Goal: Transaction & Acquisition: Purchase product/service

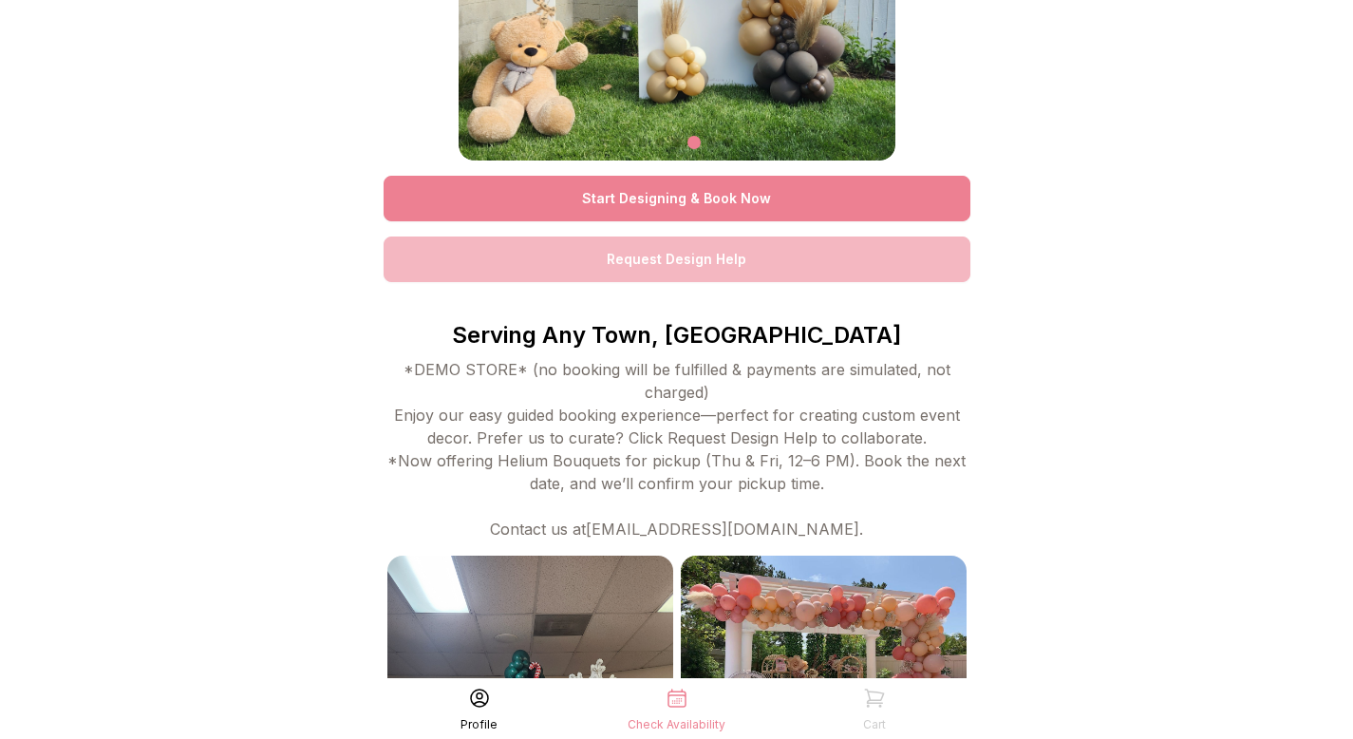
scroll to position [197, 0]
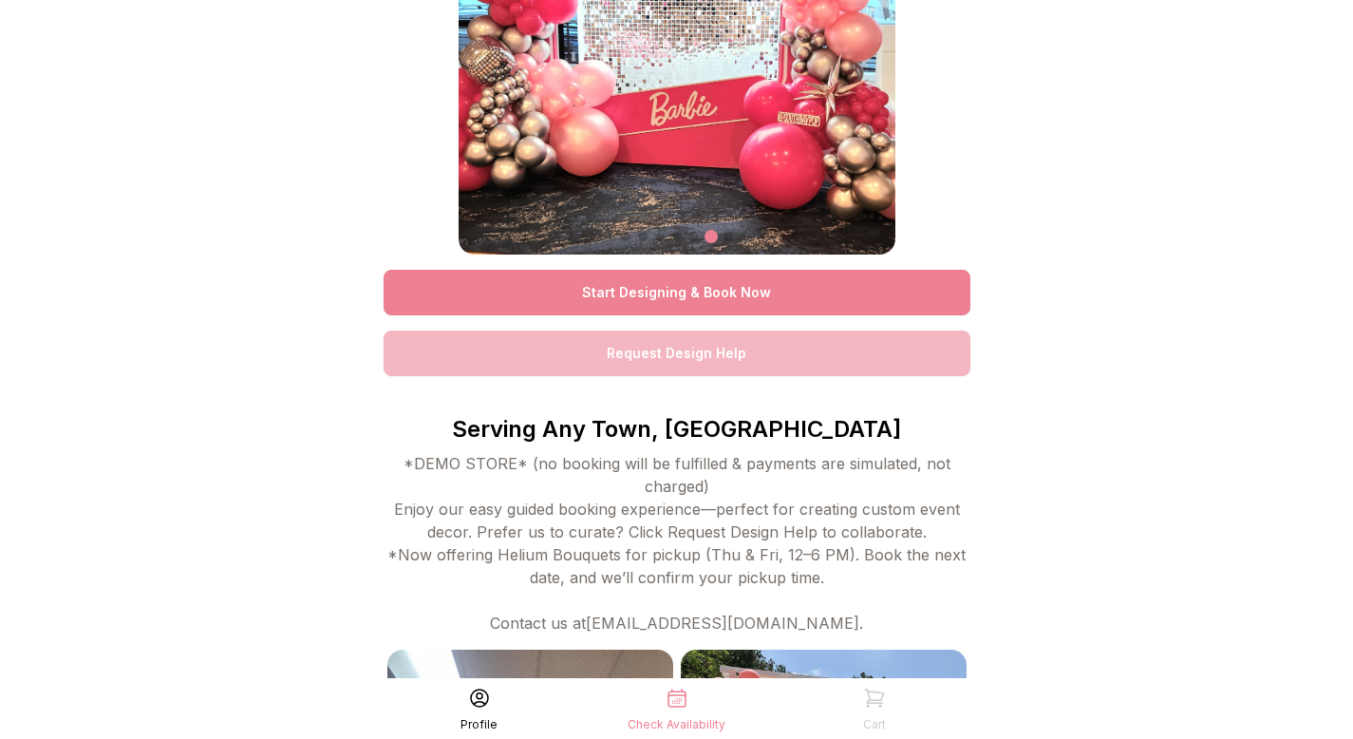
click at [778, 283] on link "Start Designing & Book Now" at bounding box center [677, 293] width 587 height 46
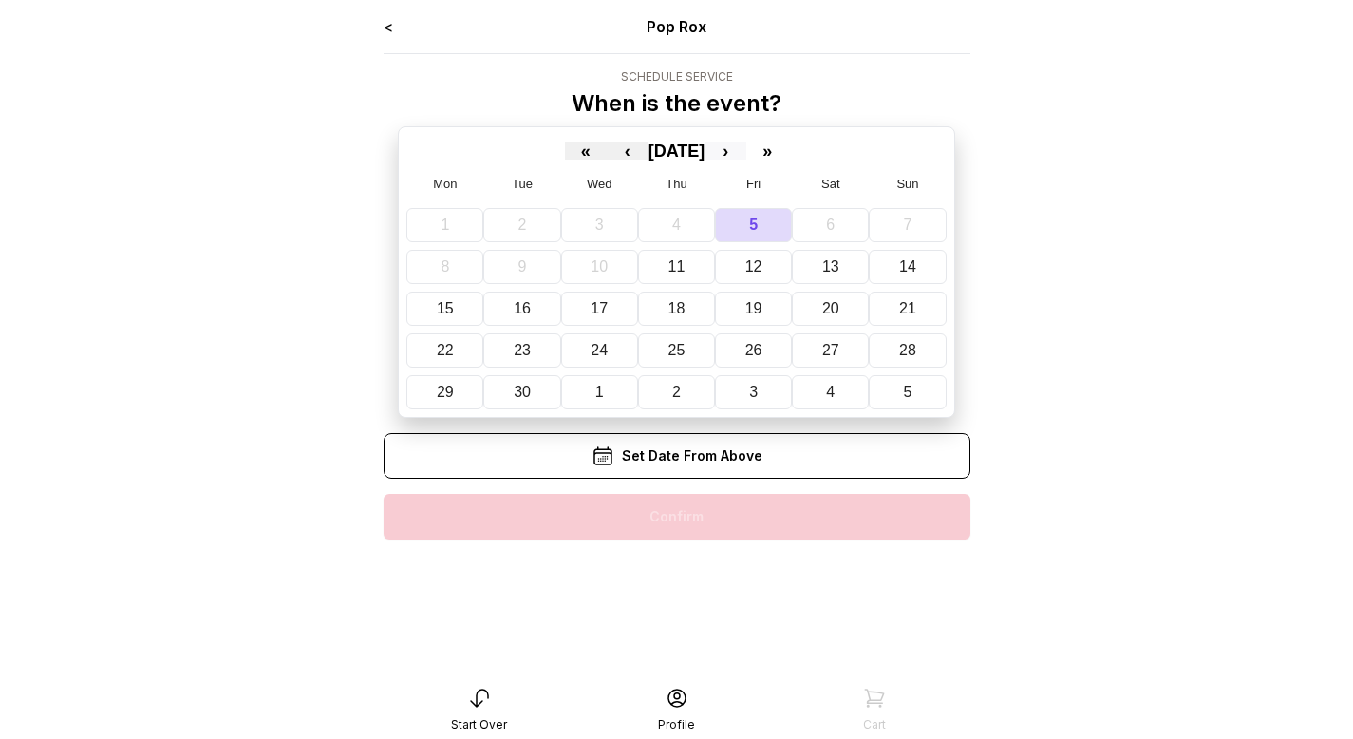
click at [746, 155] on button "›" at bounding box center [726, 150] width 42 height 17
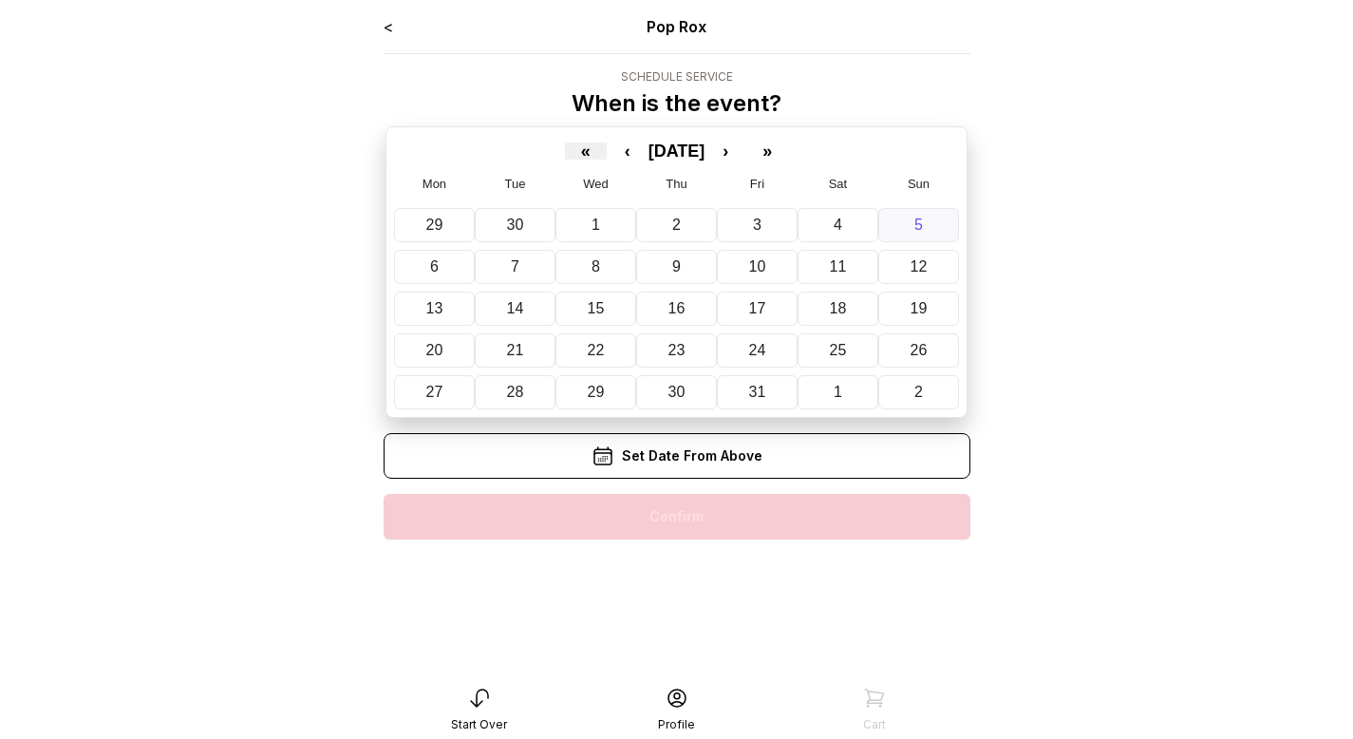
click at [901, 235] on button "5" at bounding box center [918, 225] width 81 height 34
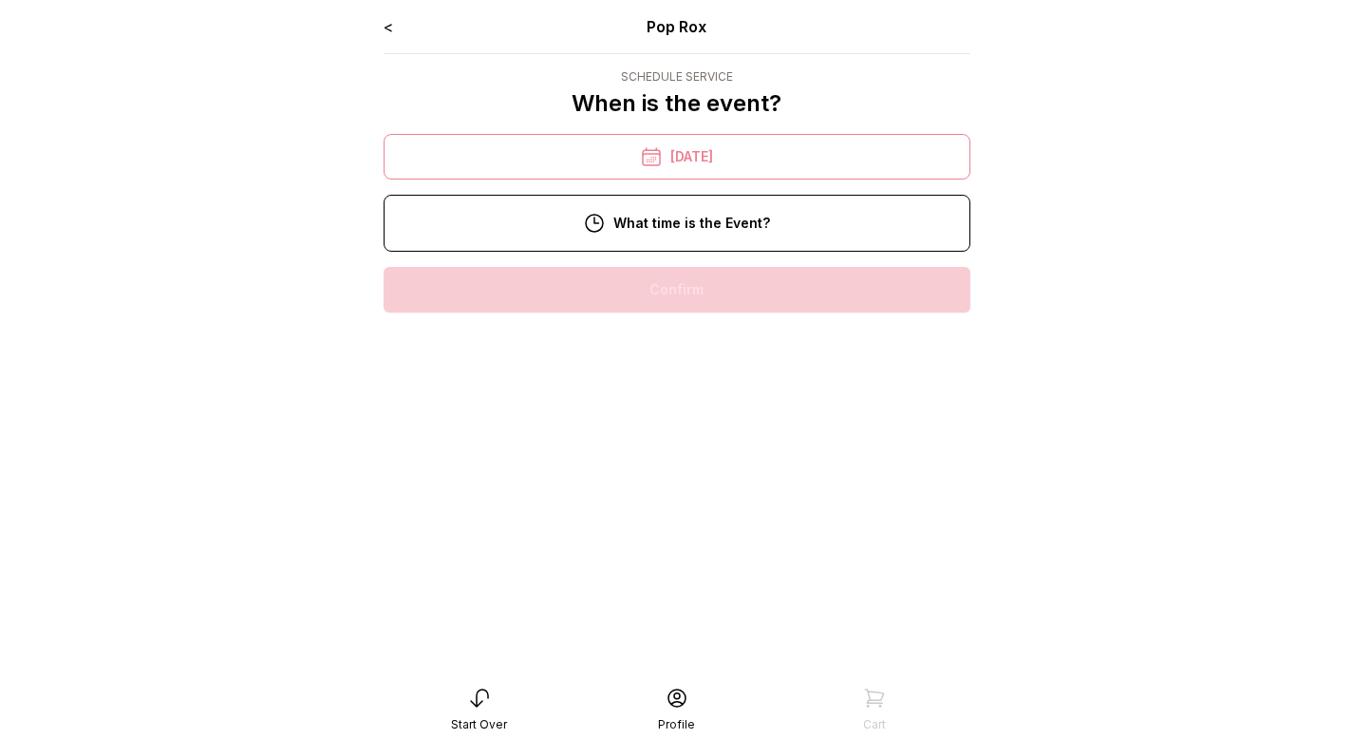
click at [668, 530] on div "2:00 pm" at bounding box center [677, 533] width 556 height 46
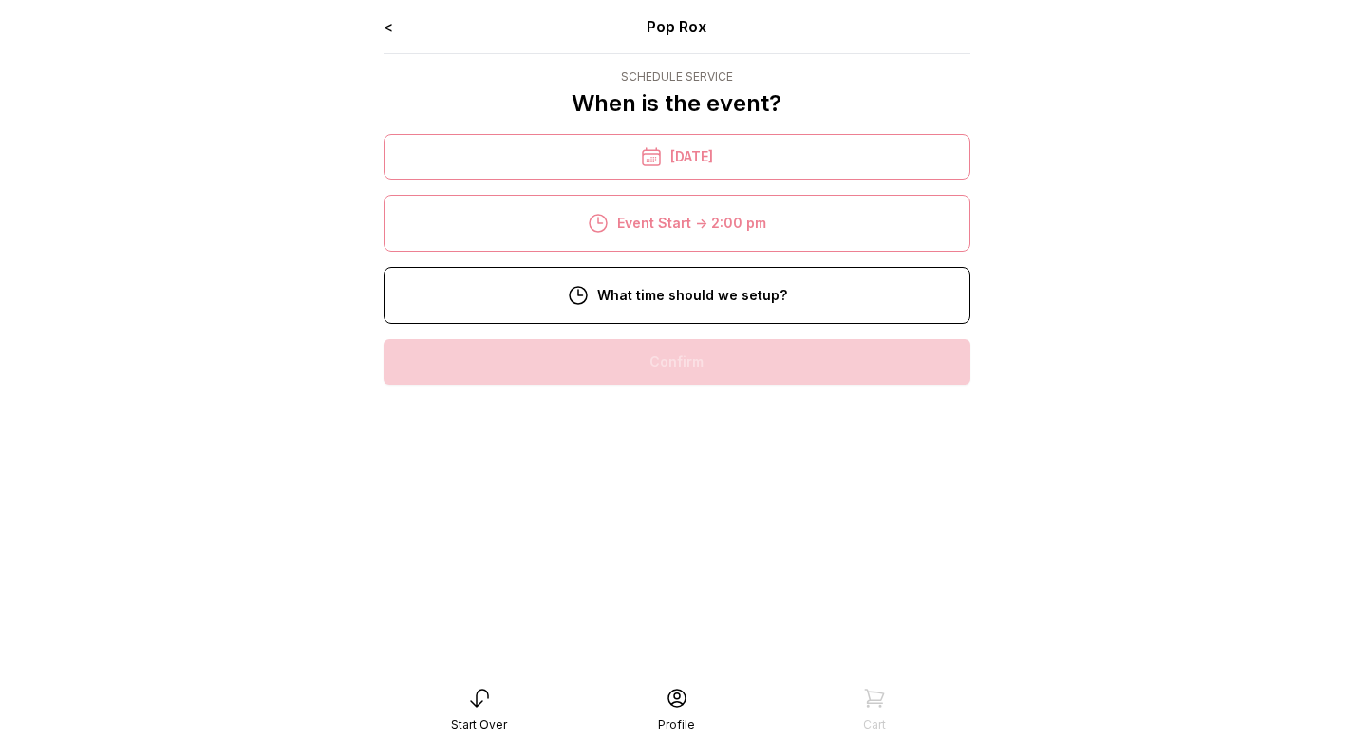
click at [676, 488] on div "10:00 am" at bounding box center [677, 484] width 556 height 46
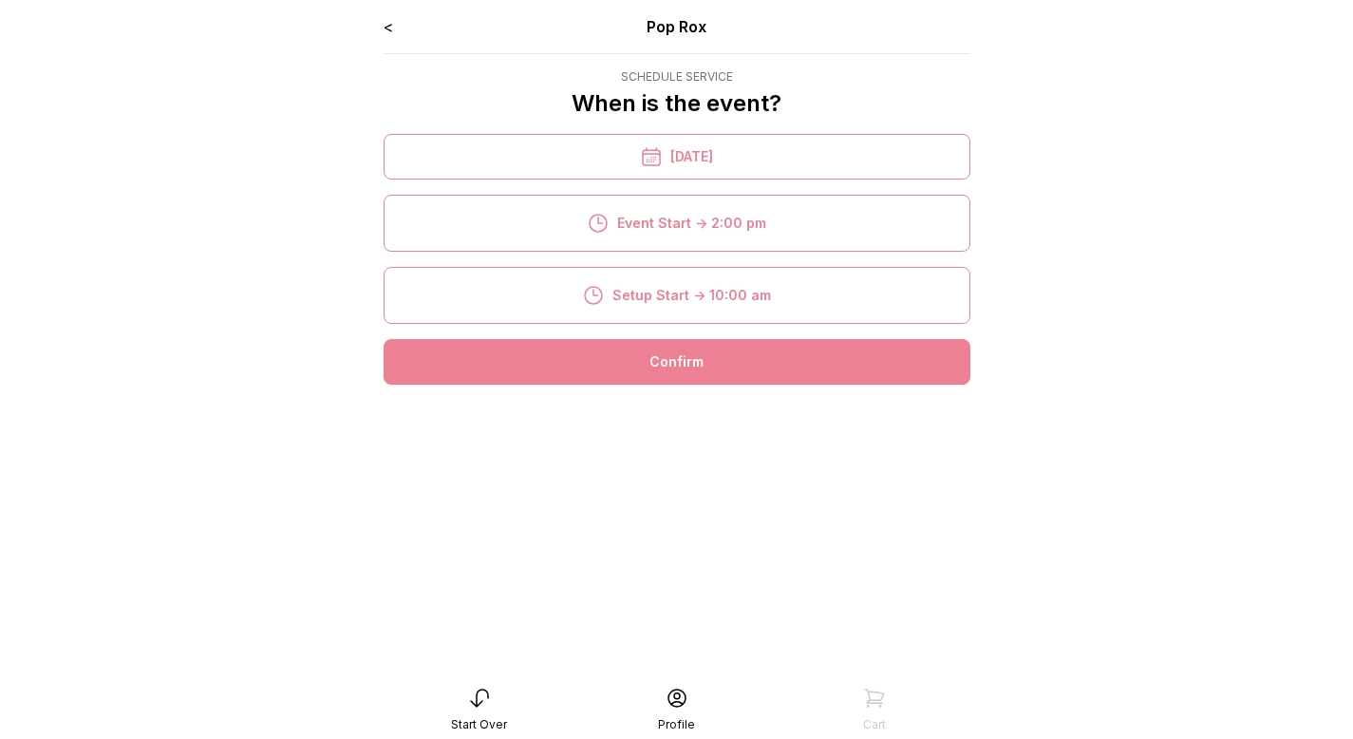
click at [686, 371] on div "Confirm" at bounding box center [677, 362] width 587 height 46
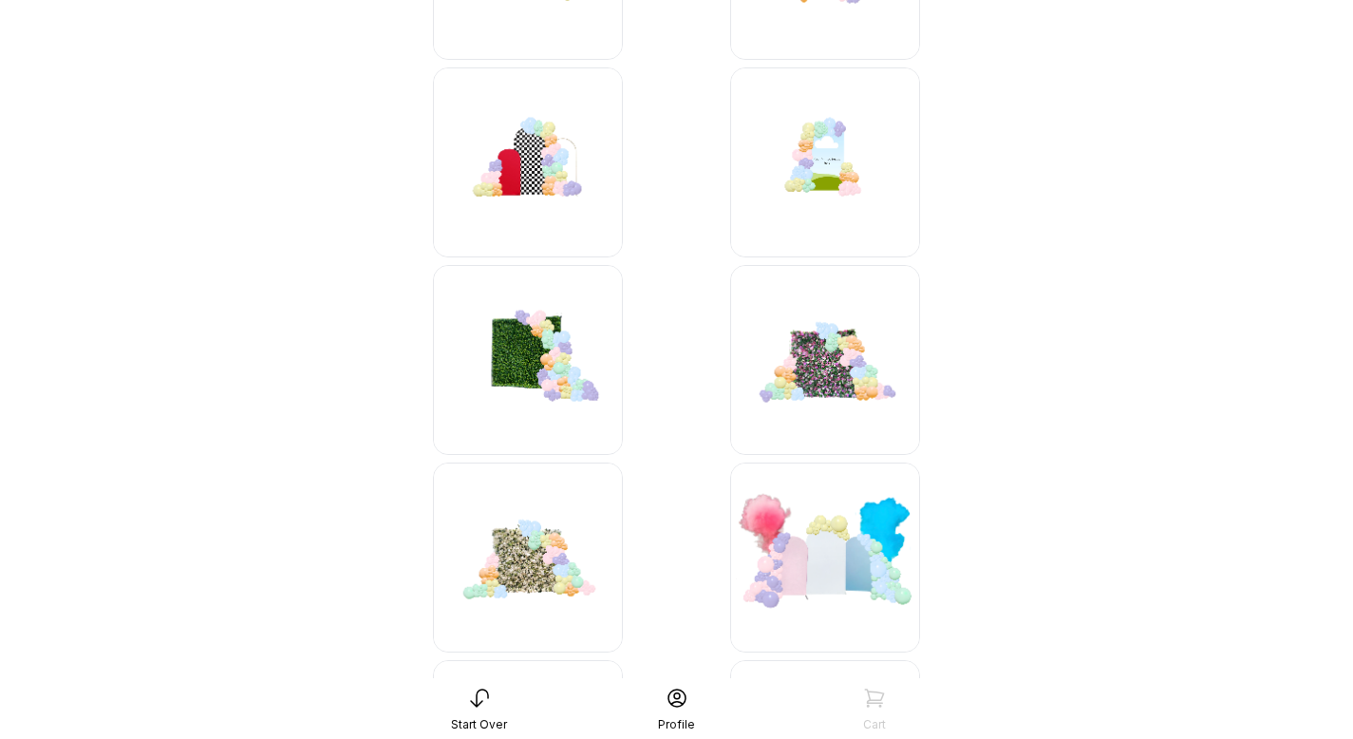
scroll to position [756, 0]
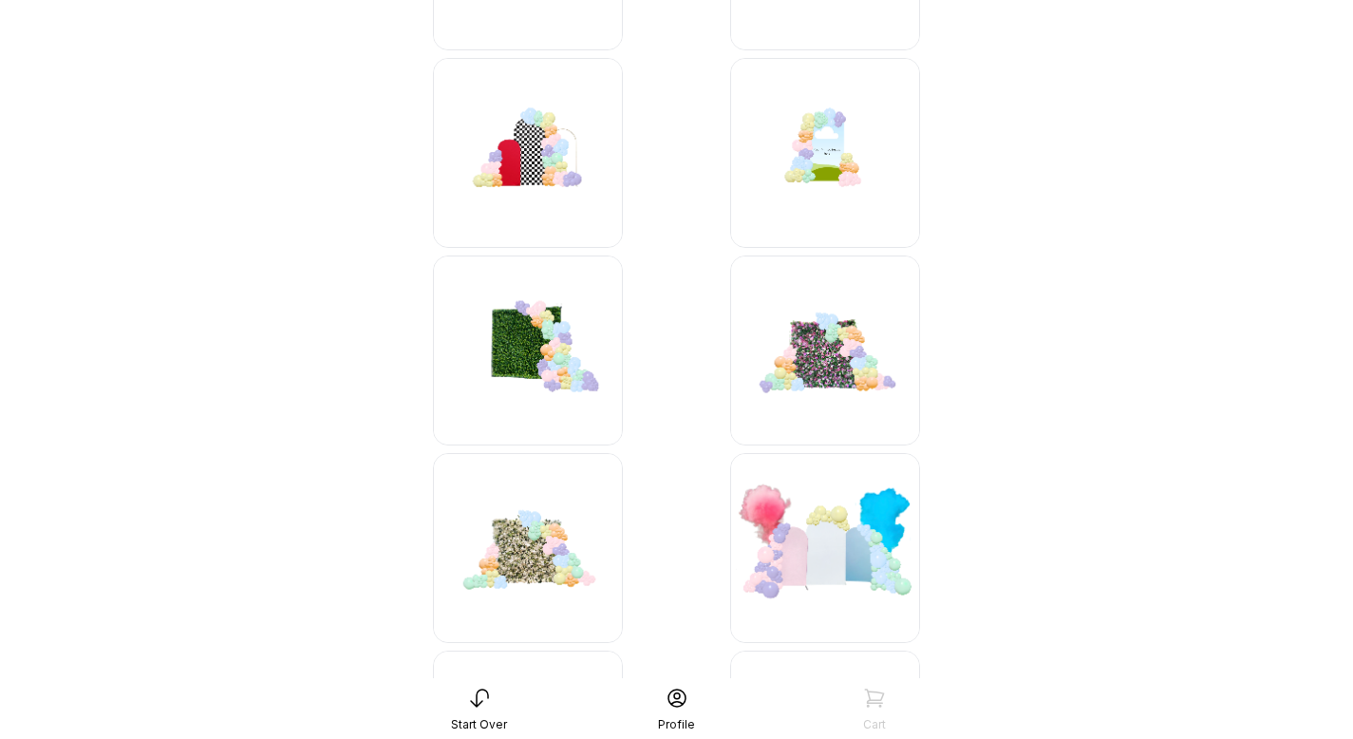
click at [536, 363] on img at bounding box center [528, 350] width 190 height 190
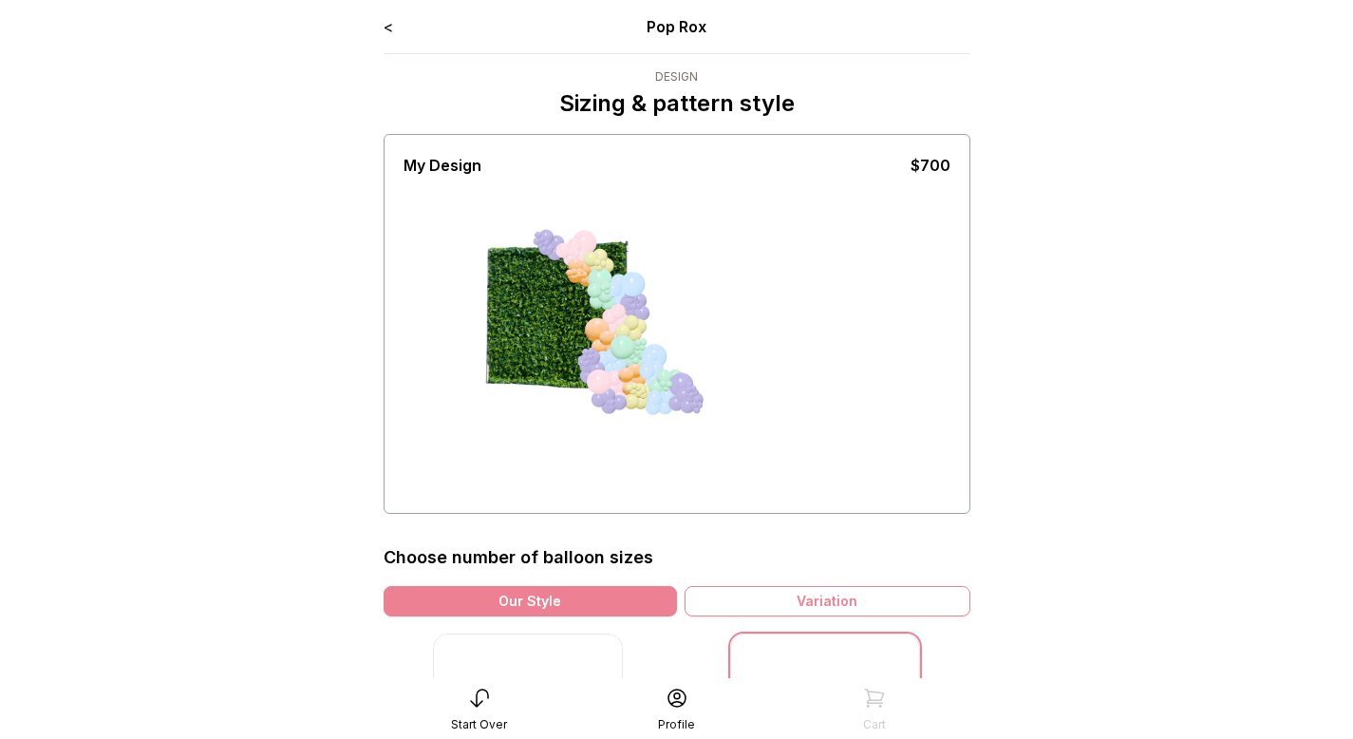
scroll to position [108, 0]
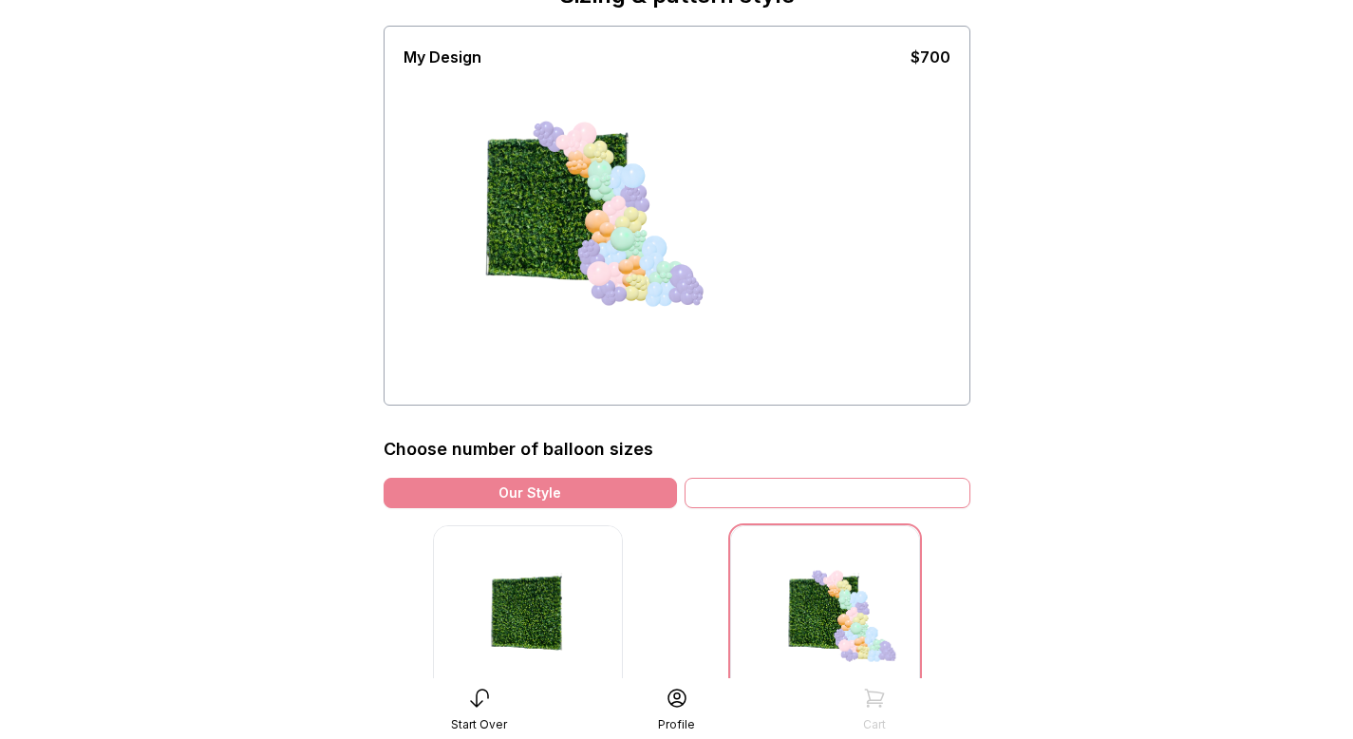
click at [736, 499] on div "Variation" at bounding box center [828, 493] width 286 height 30
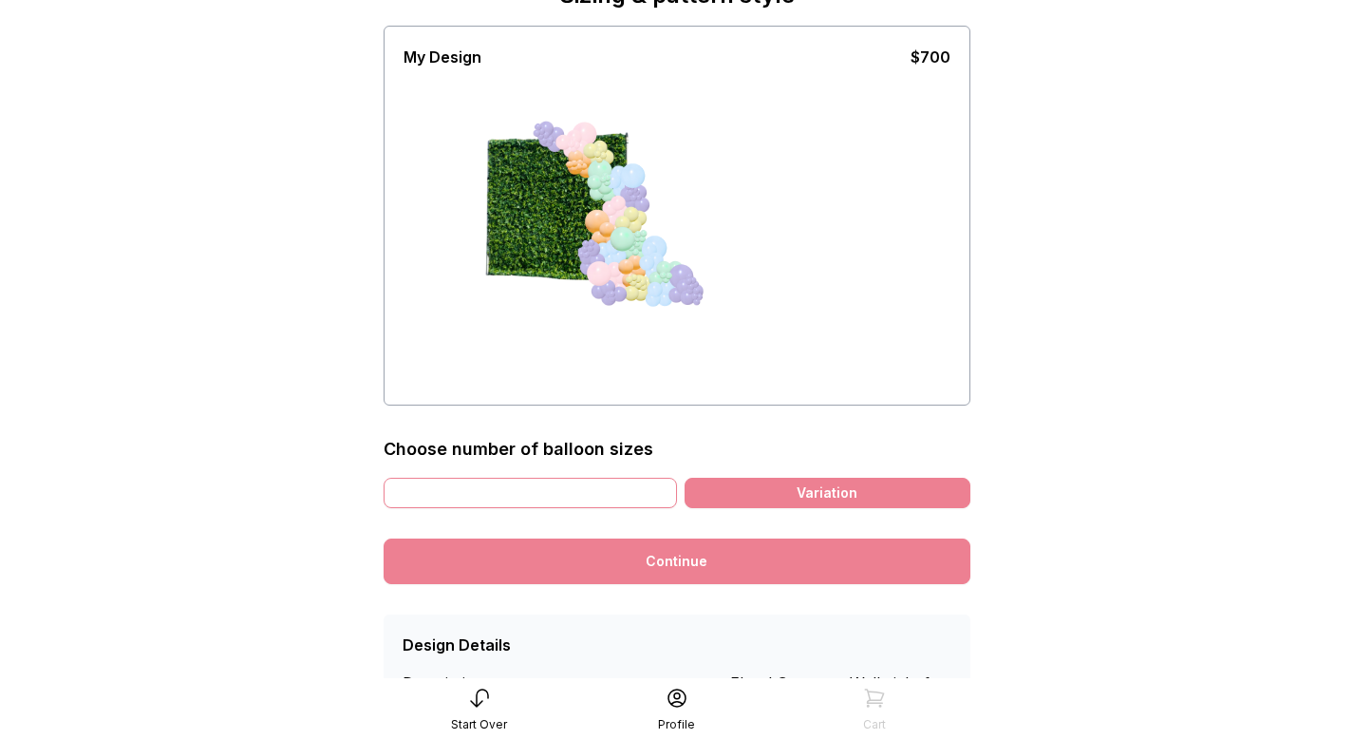
click at [621, 487] on div "Our Style" at bounding box center [530, 493] width 293 height 30
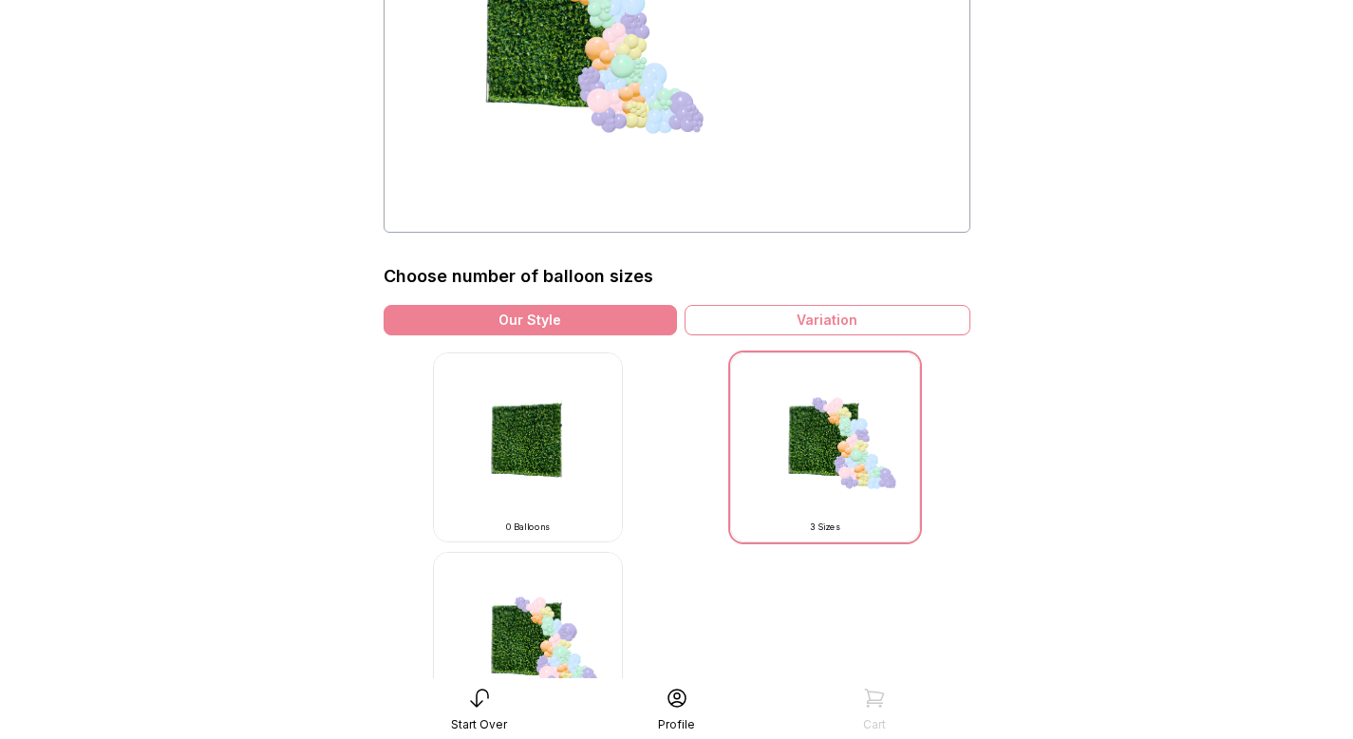
scroll to position [299, 0]
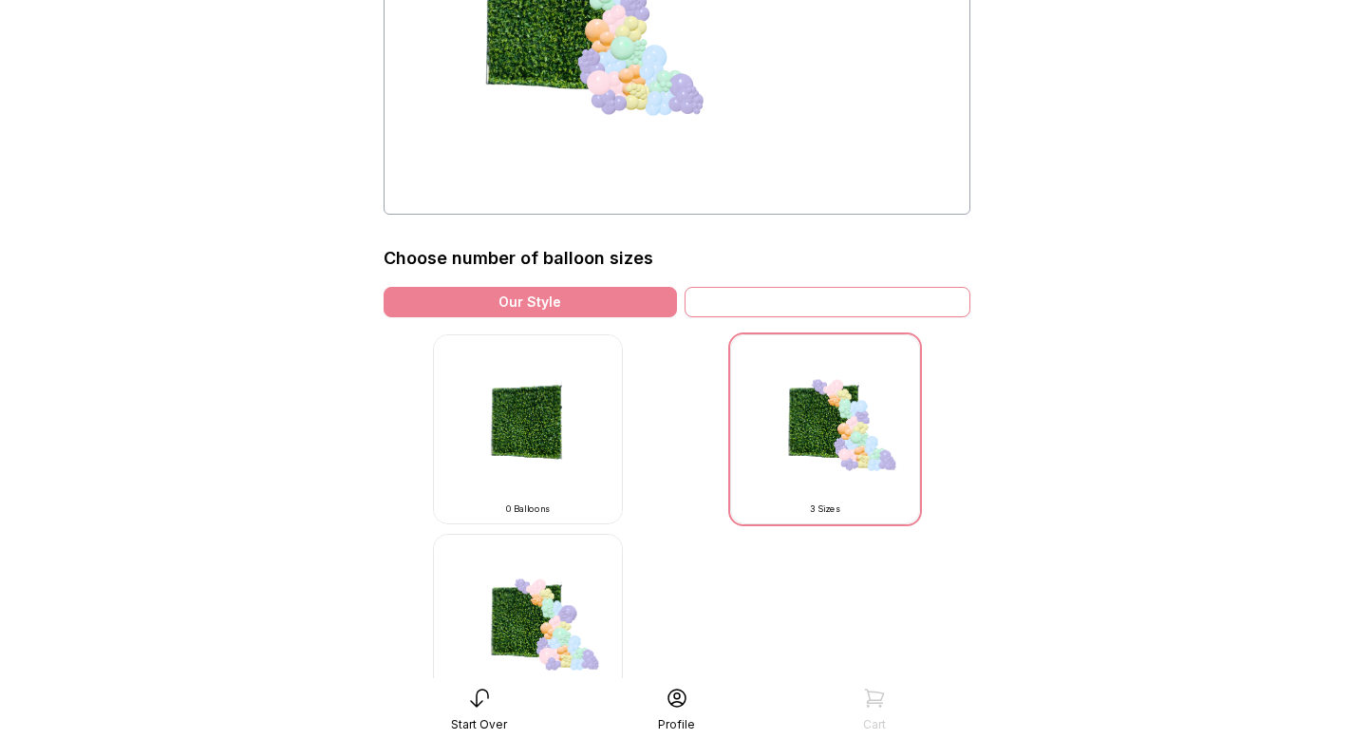
click at [768, 295] on div "Variation" at bounding box center [828, 302] width 286 height 30
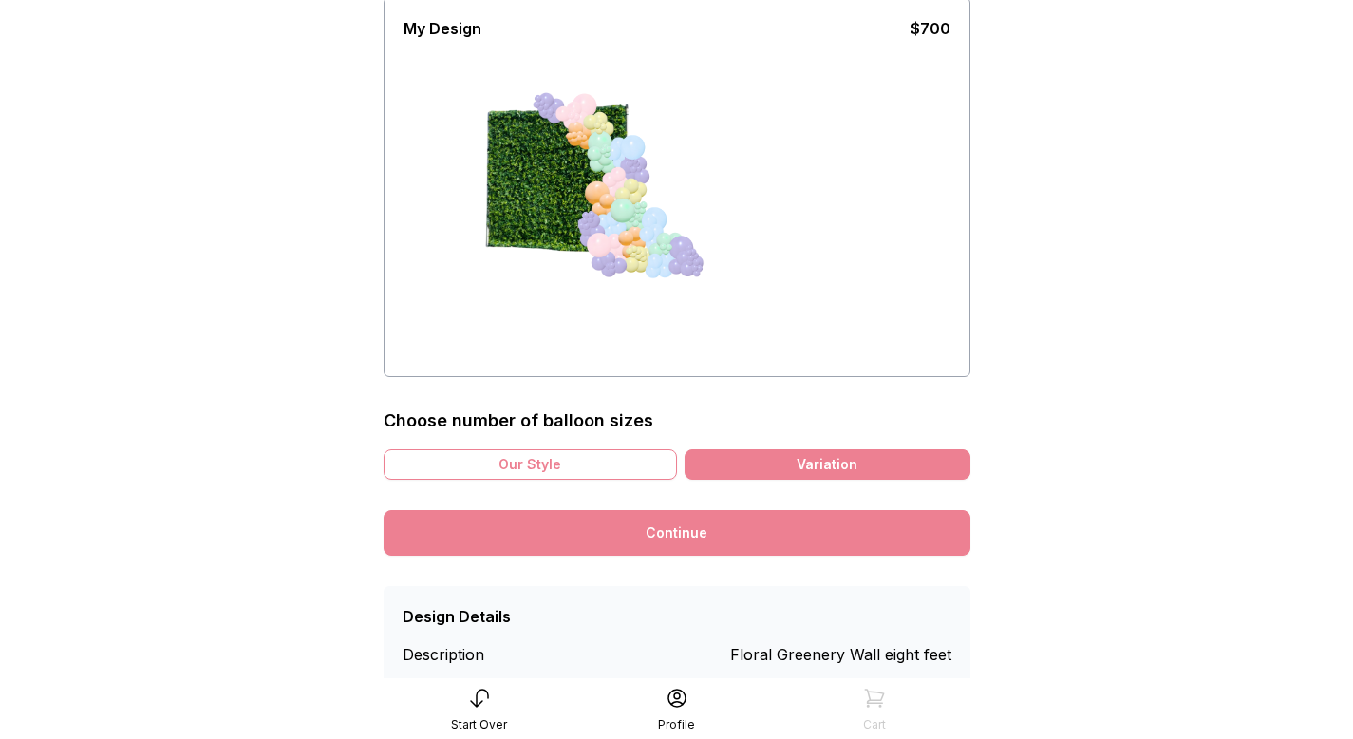
scroll to position [193, 0]
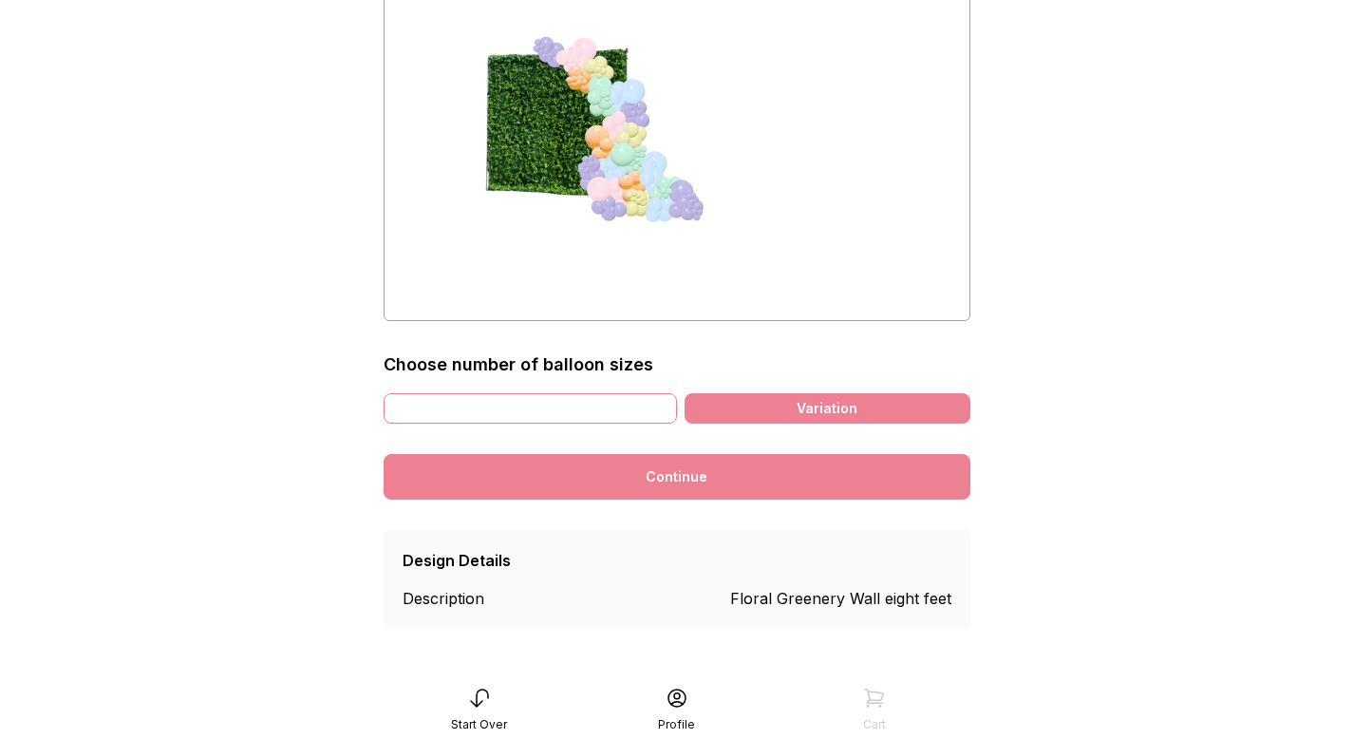
click at [617, 403] on div "Our Style" at bounding box center [530, 408] width 293 height 30
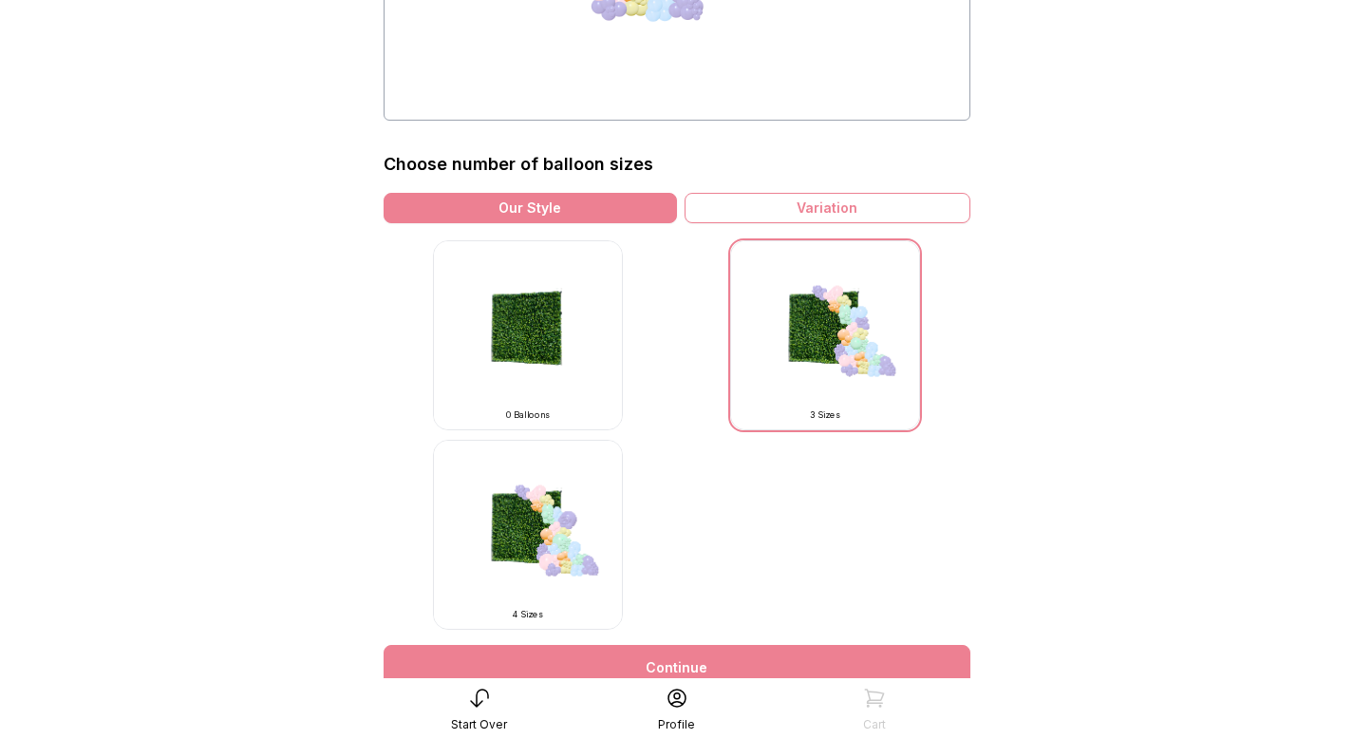
scroll to position [338, 0]
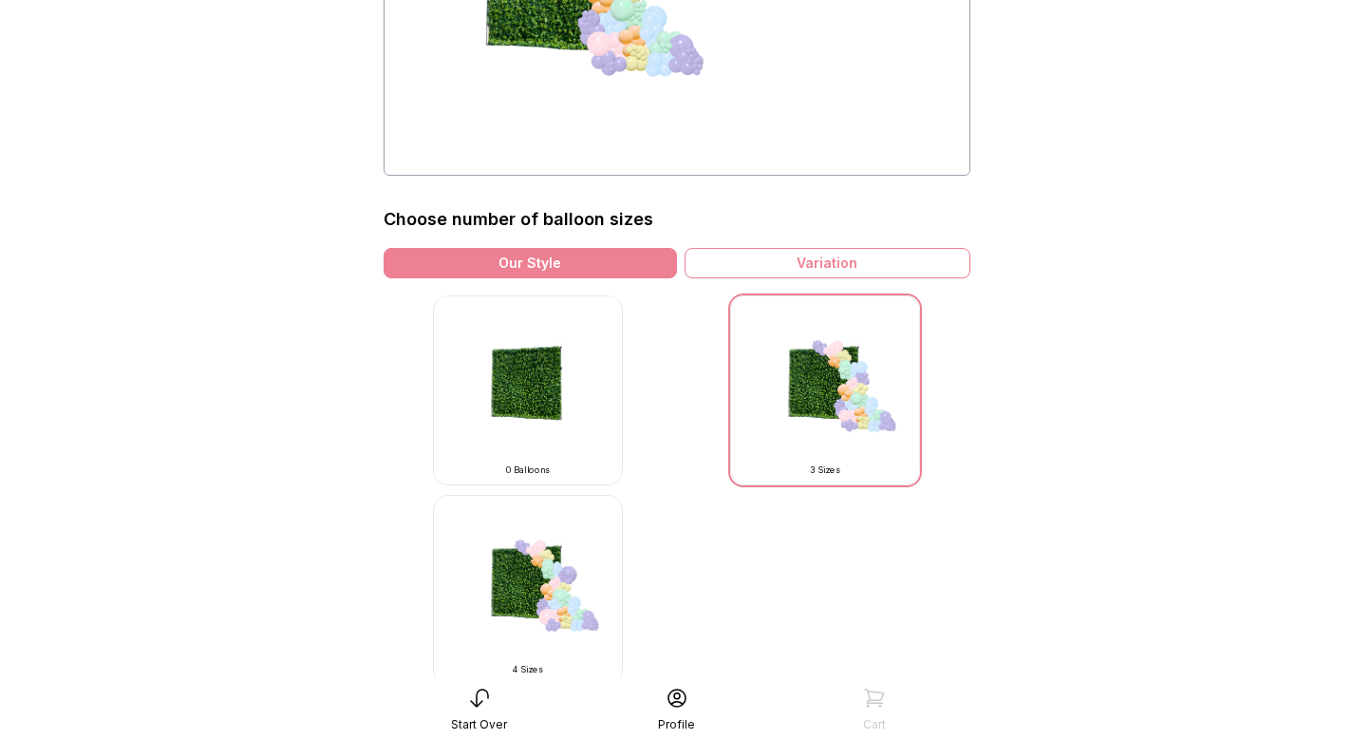
click at [788, 446] on img at bounding box center [825, 390] width 190 height 190
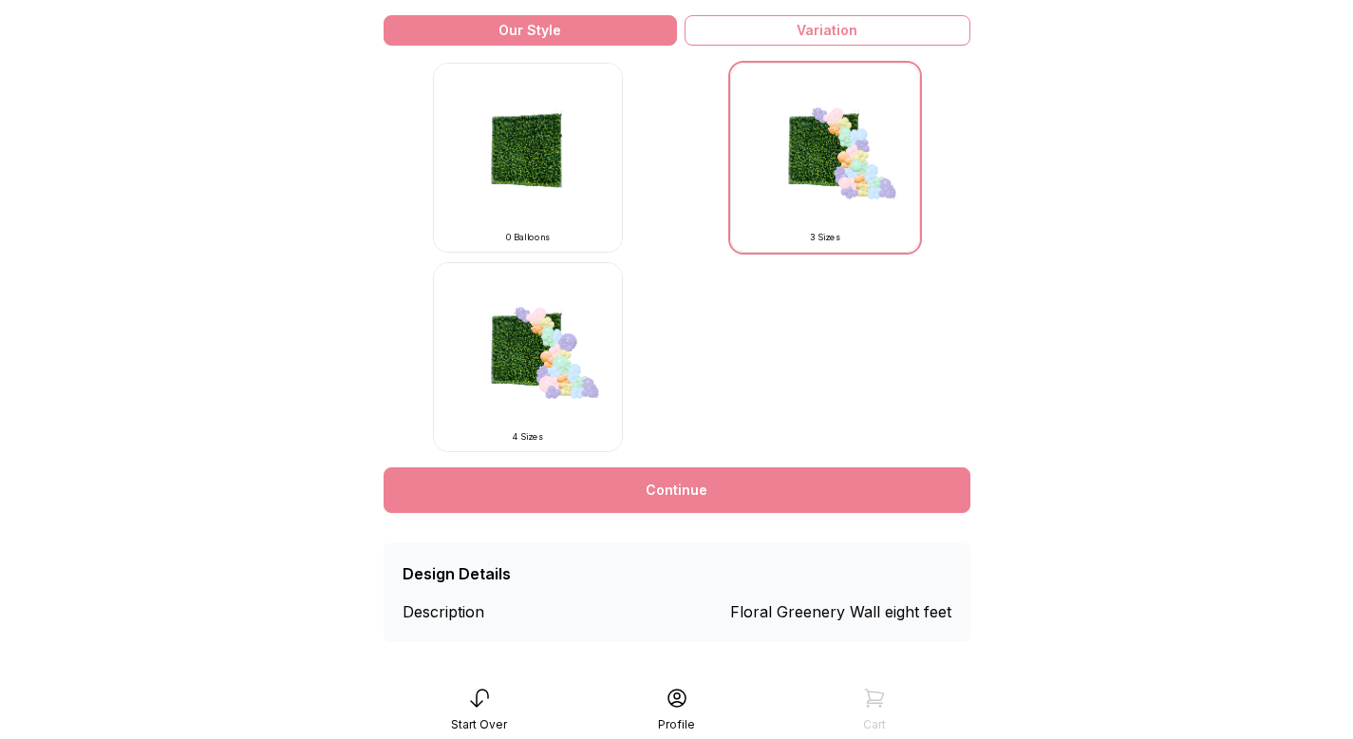
scroll to position [584, 0]
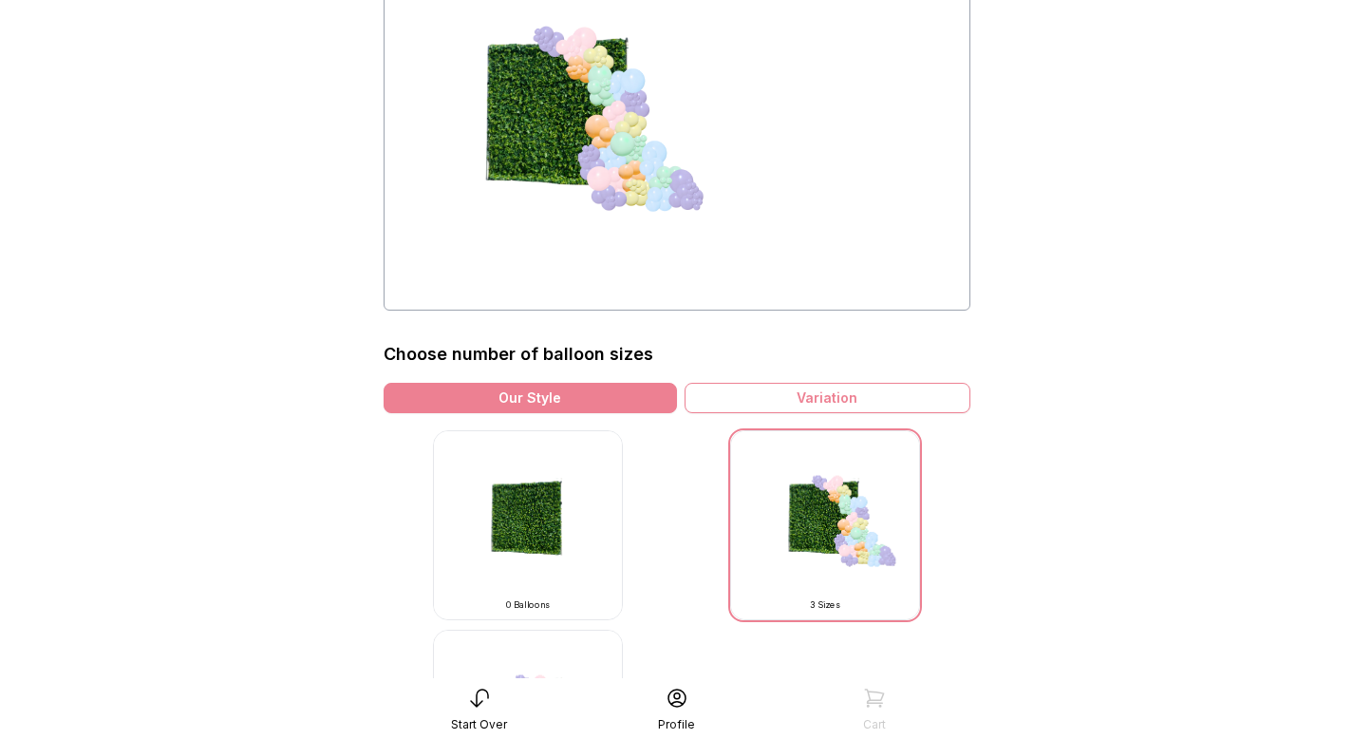
scroll to position [315, 0]
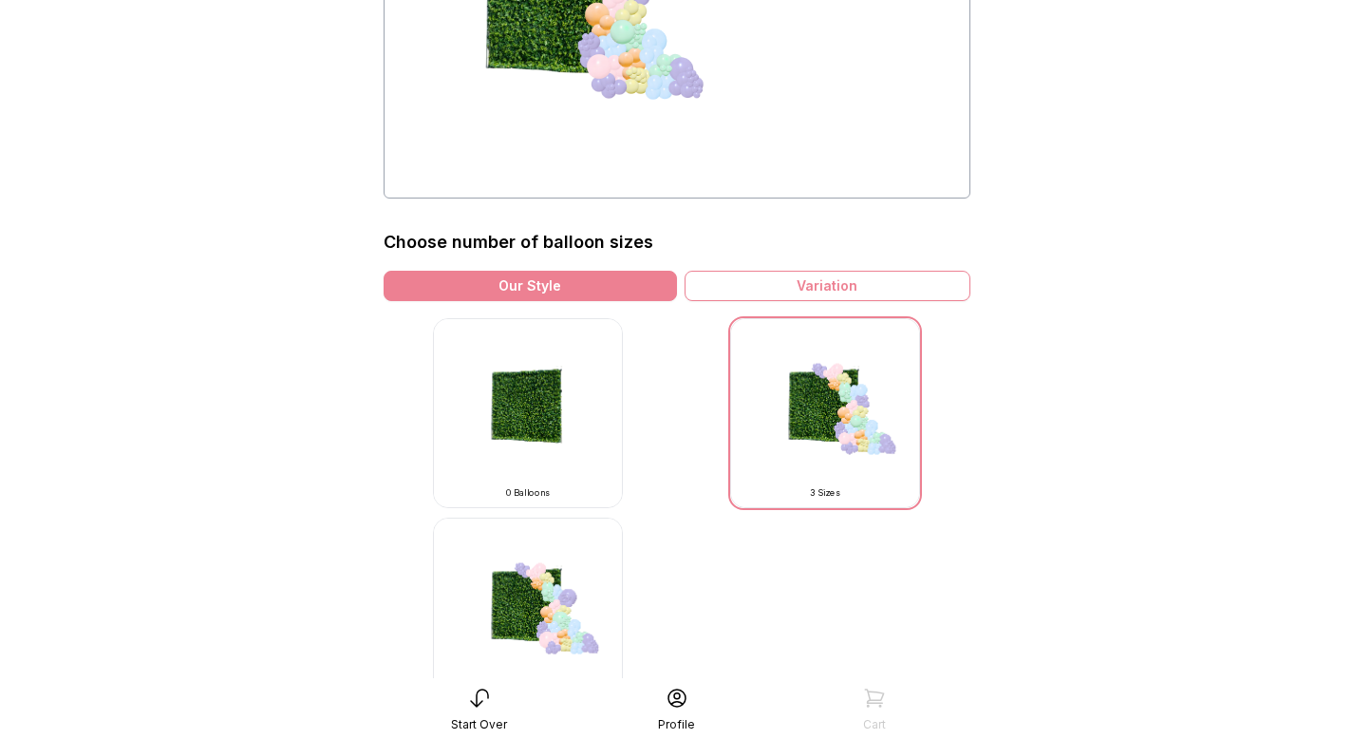
click at [583, 591] on img at bounding box center [528, 612] width 190 height 190
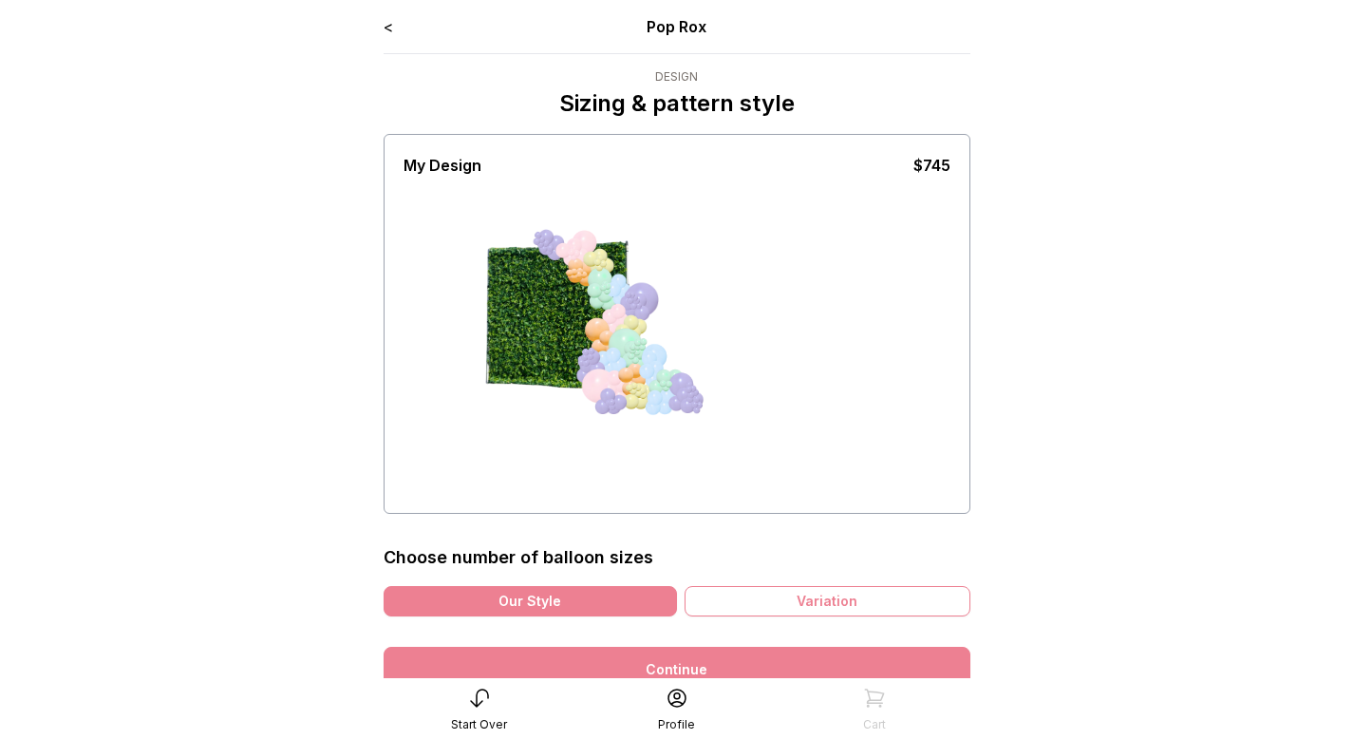
scroll to position [38, 0]
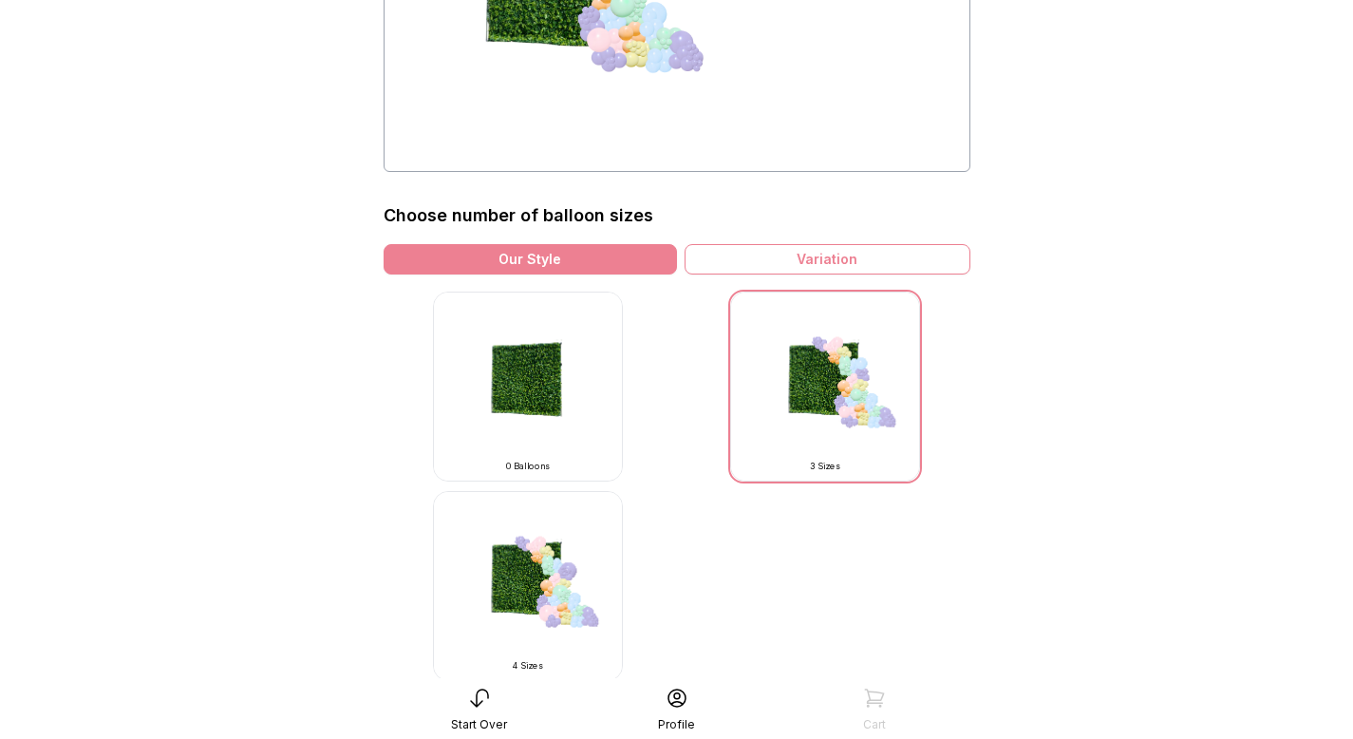
scroll to position [348, 0]
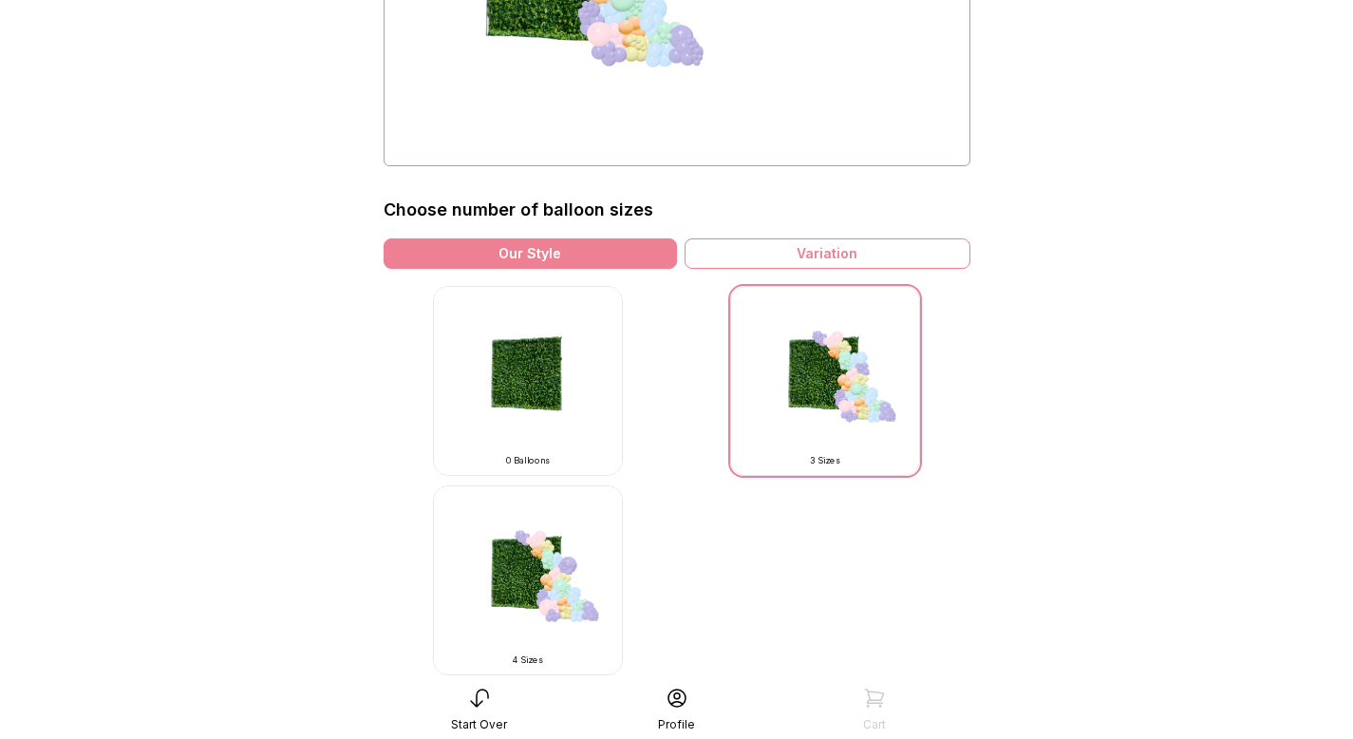
click at [551, 575] on img at bounding box center [528, 580] width 190 height 190
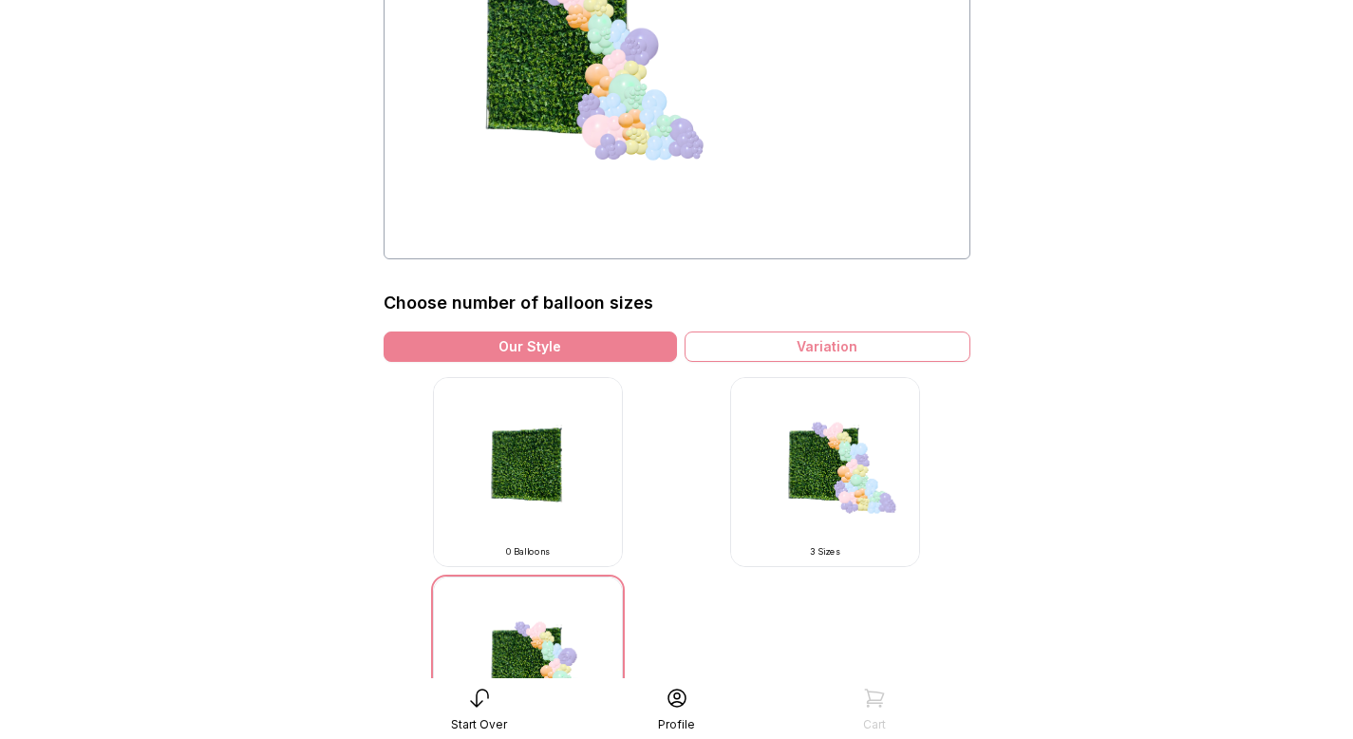
scroll to position [86, 0]
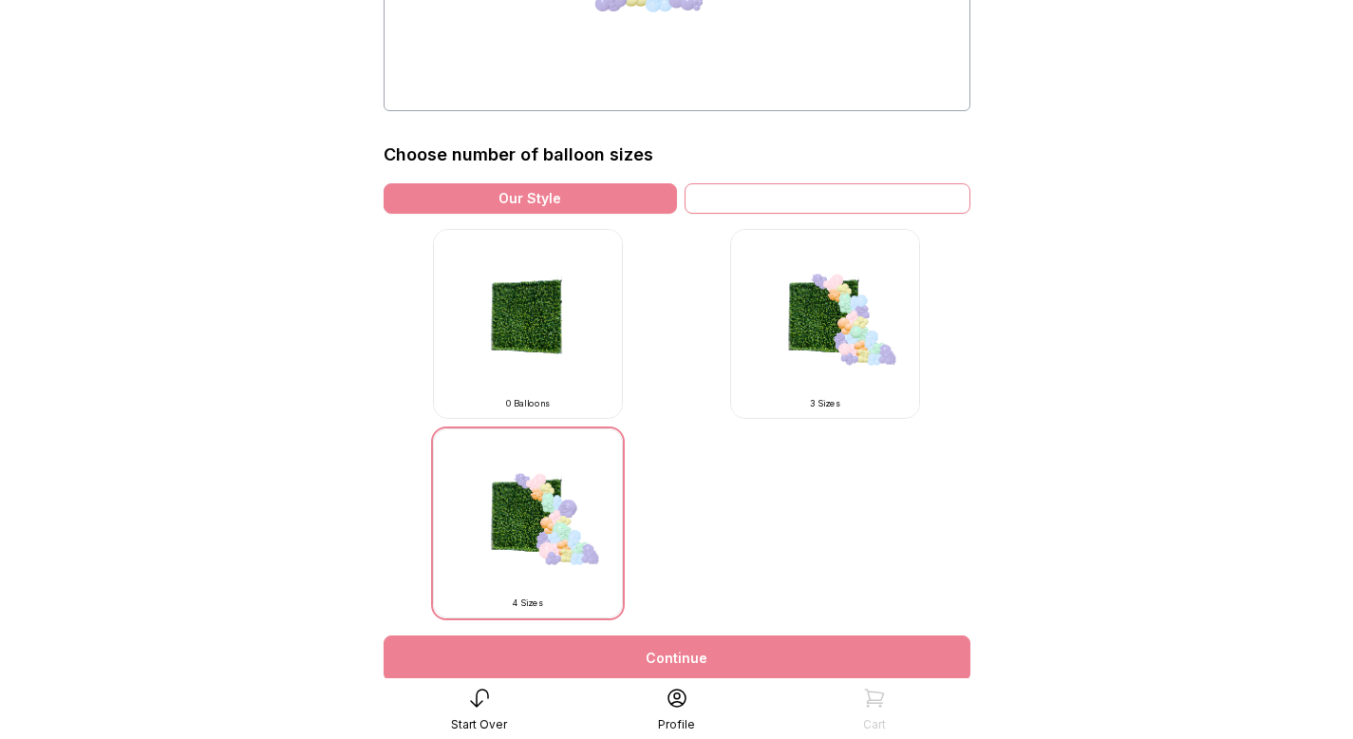
click at [780, 198] on div "Variation" at bounding box center [828, 198] width 286 height 30
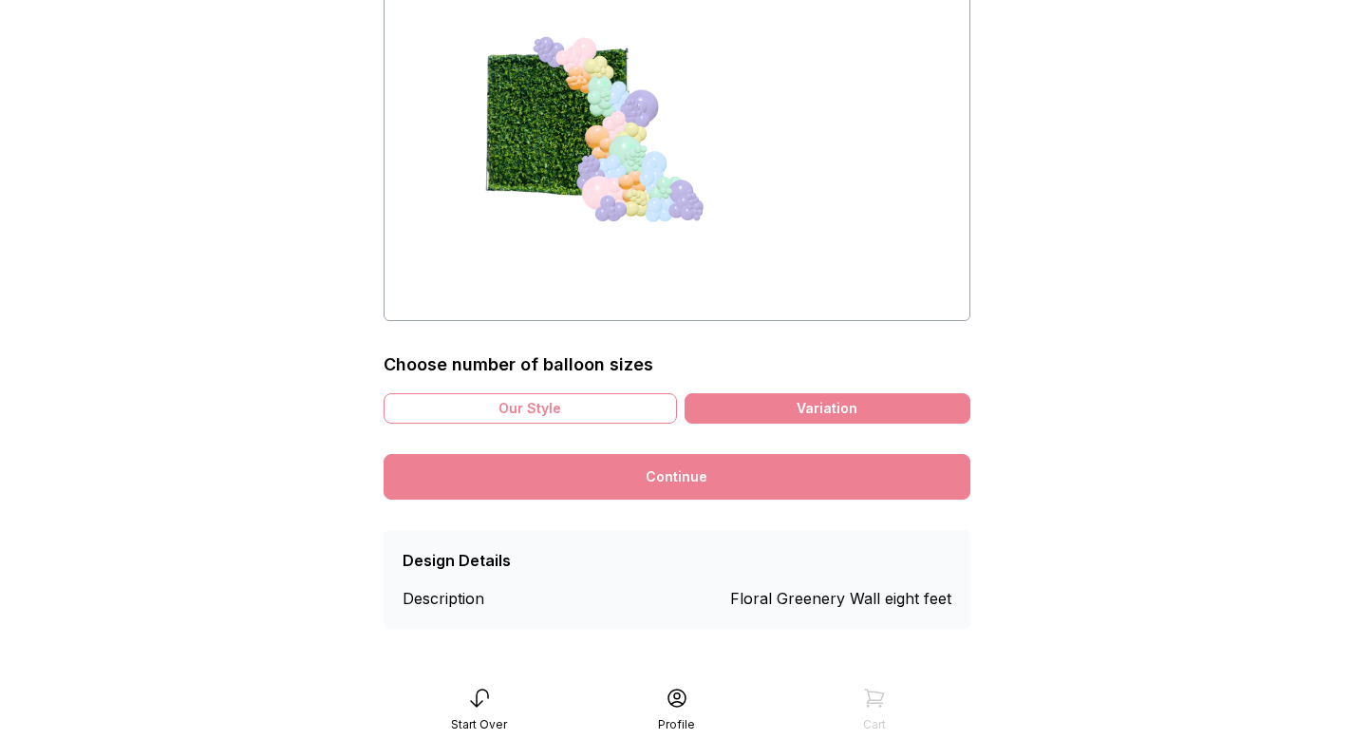
click at [725, 479] on link "Continue" at bounding box center [677, 477] width 587 height 46
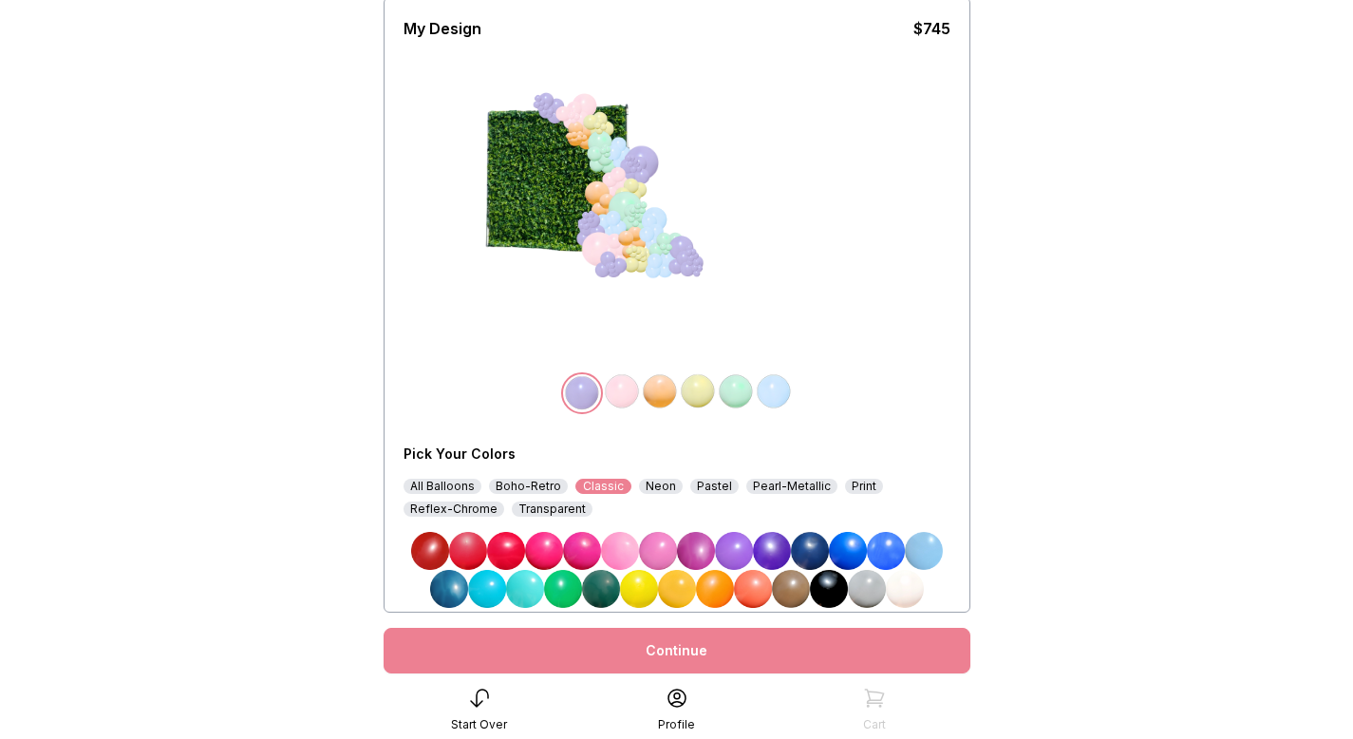
scroll to position [144, 0]
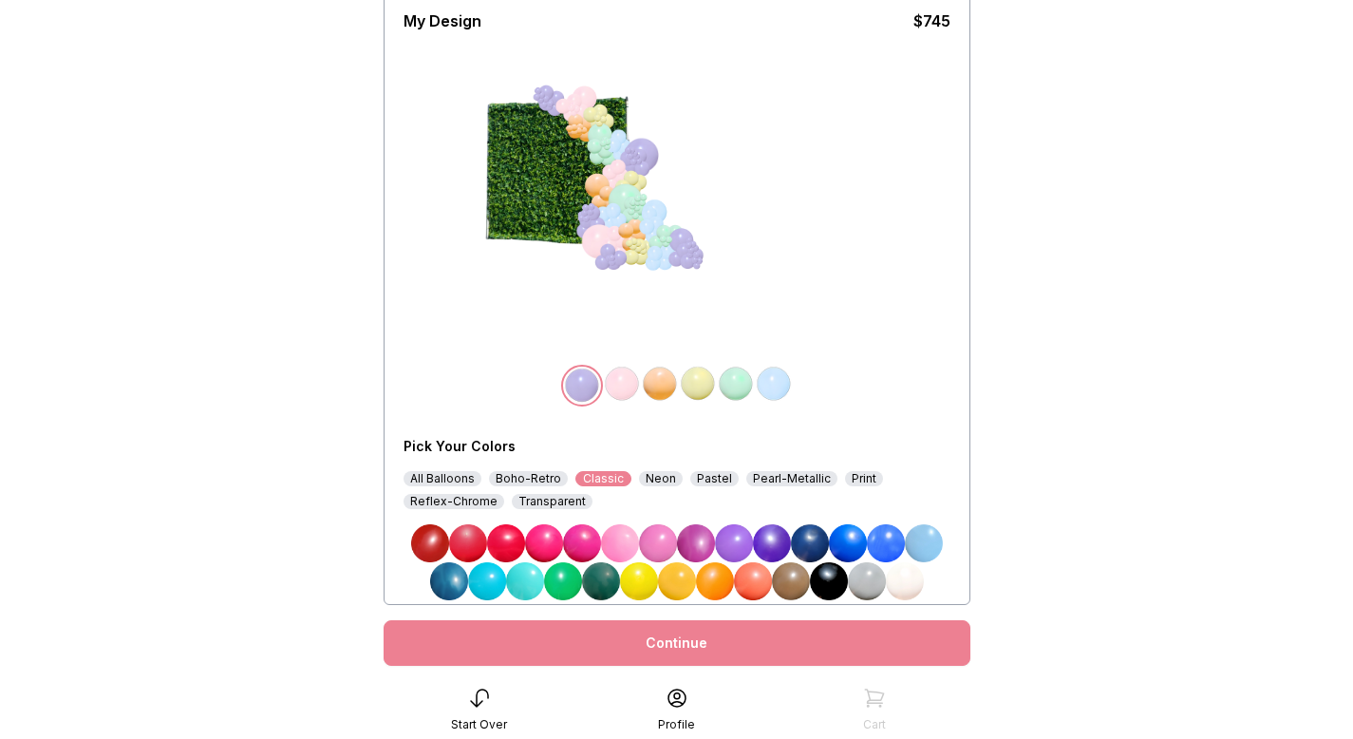
click at [470, 530] on img at bounding box center [468, 543] width 38 height 38
click at [620, 388] on img at bounding box center [622, 384] width 38 height 38
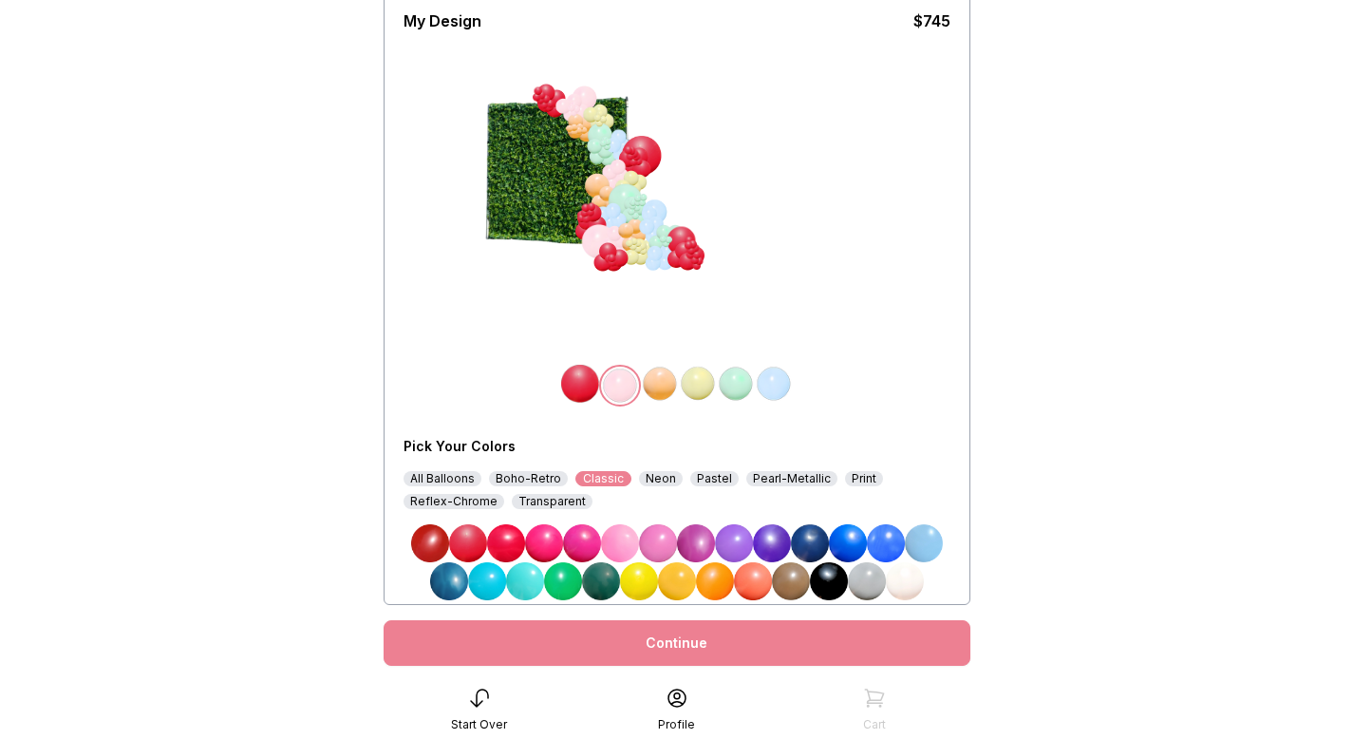
click at [640, 563] on img at bounding box center [639, 581] width 38 height 38
click at [660, 386] on img at bounding box center [660, 384] width 38 height 38
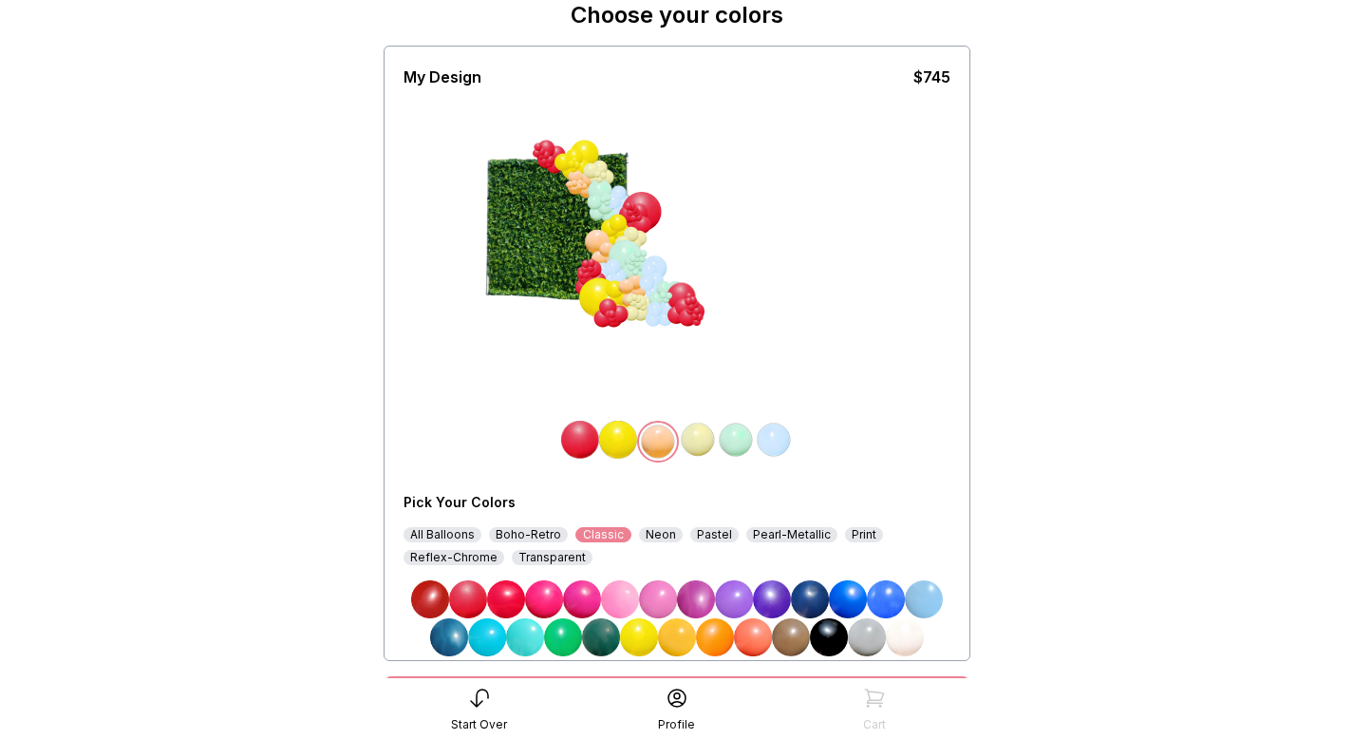
scroll to position [95, 0]
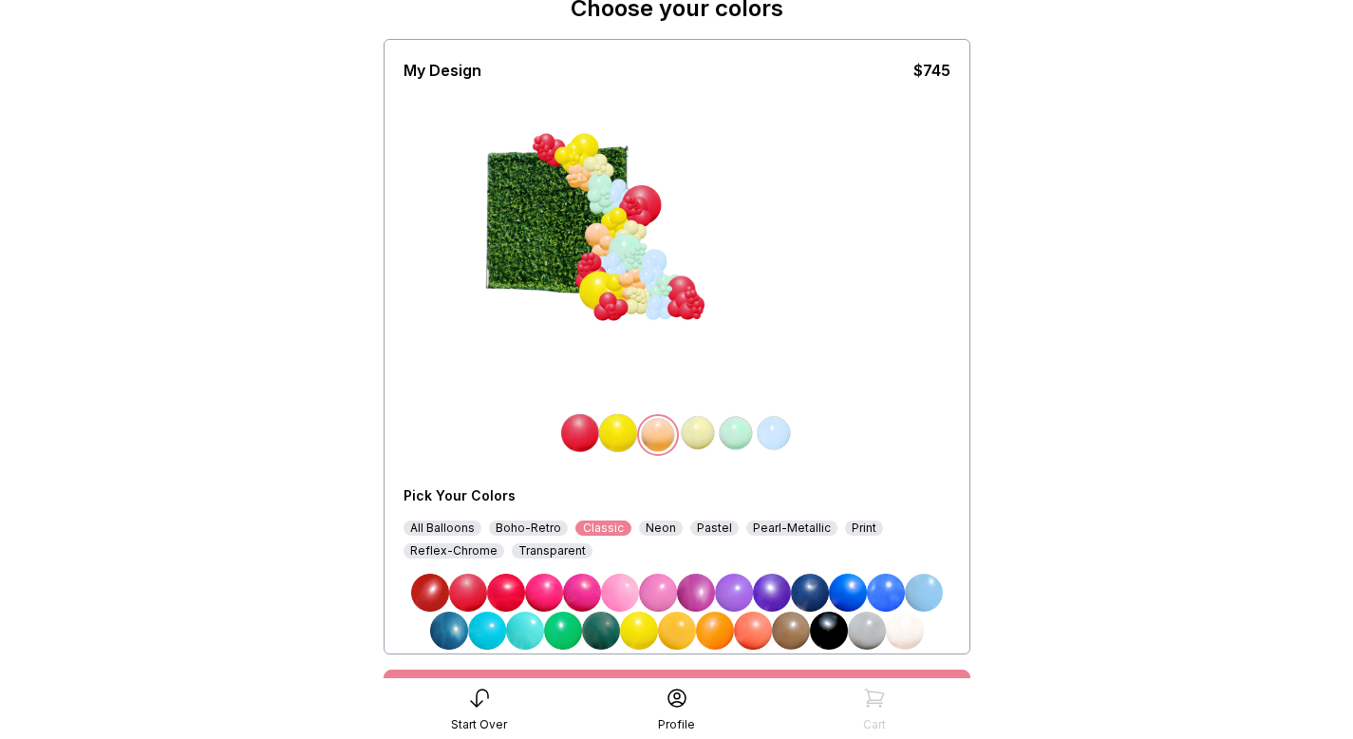
click at [694, 578] on img at bounding box center [696, 593] width 38 height 38
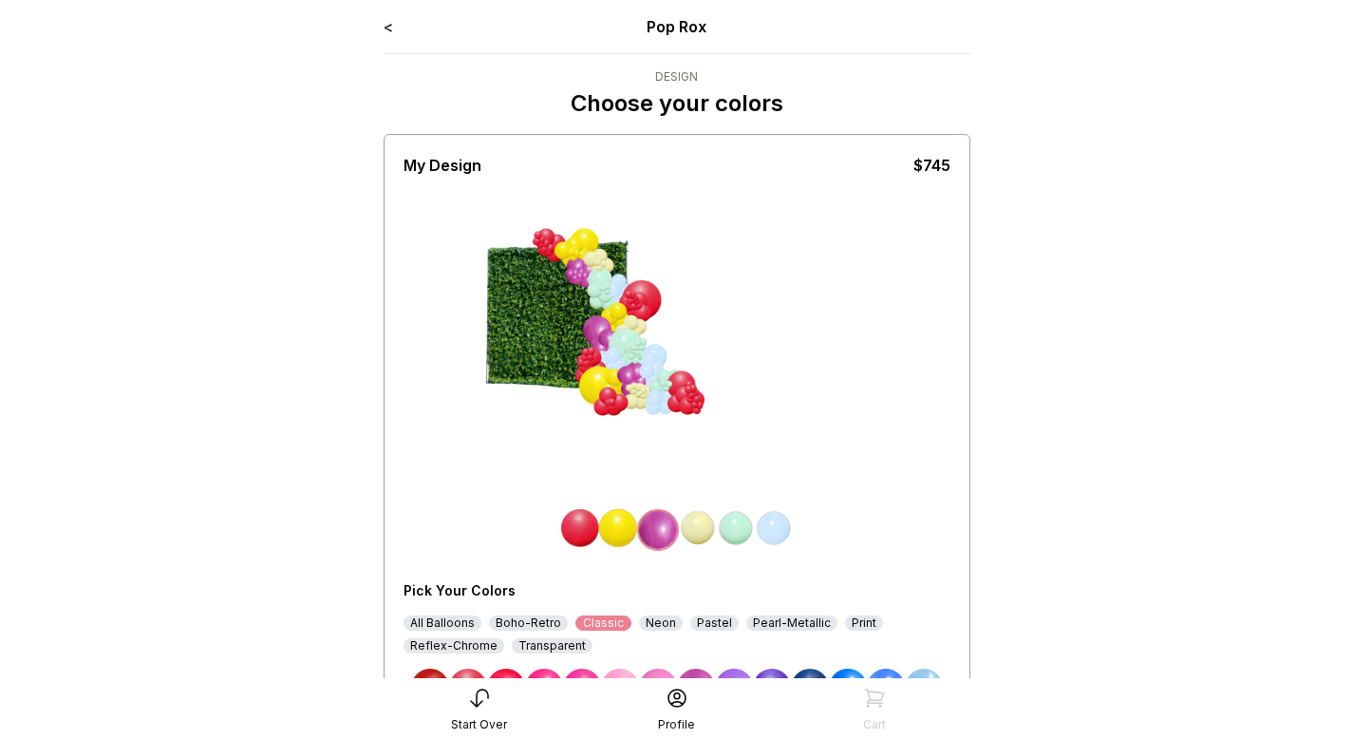
scroll to position [197, 0]
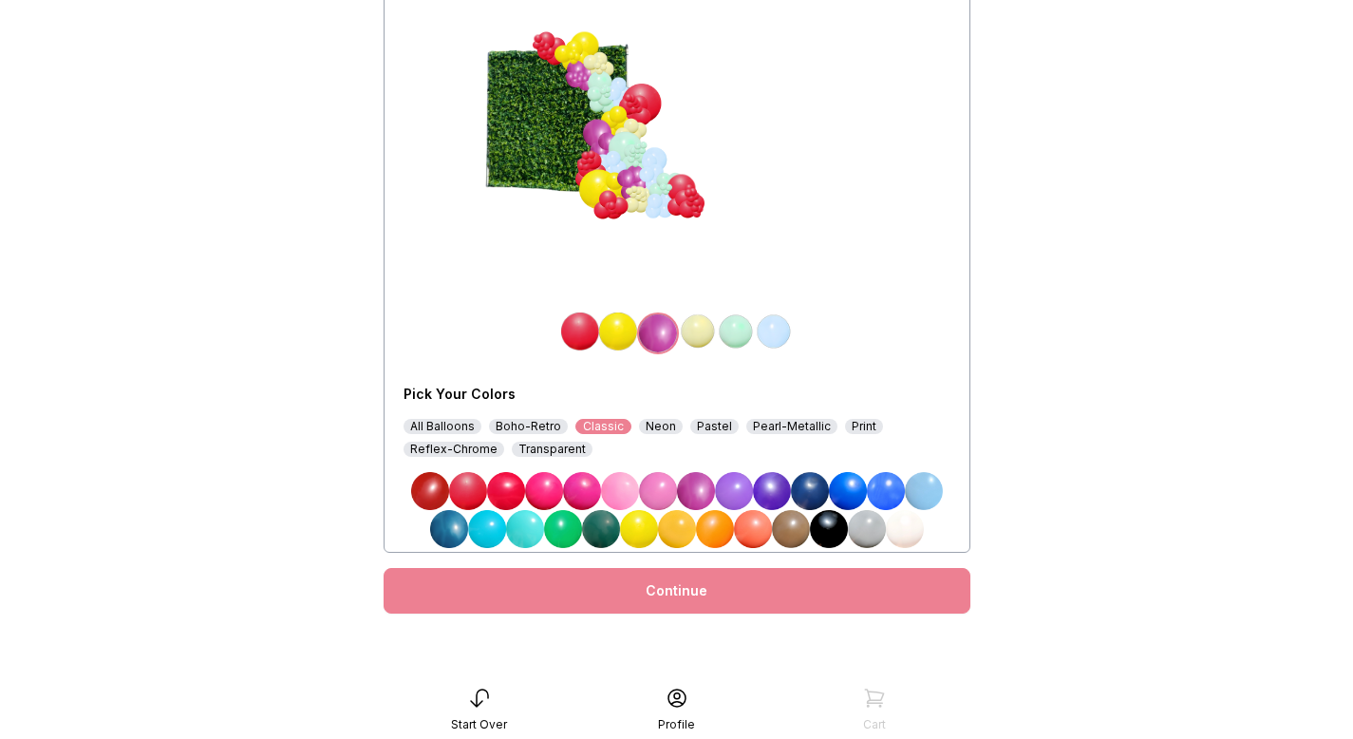
click at [781, 590] on link "Continue" at bounding box center [677, 591] width 587 height 46
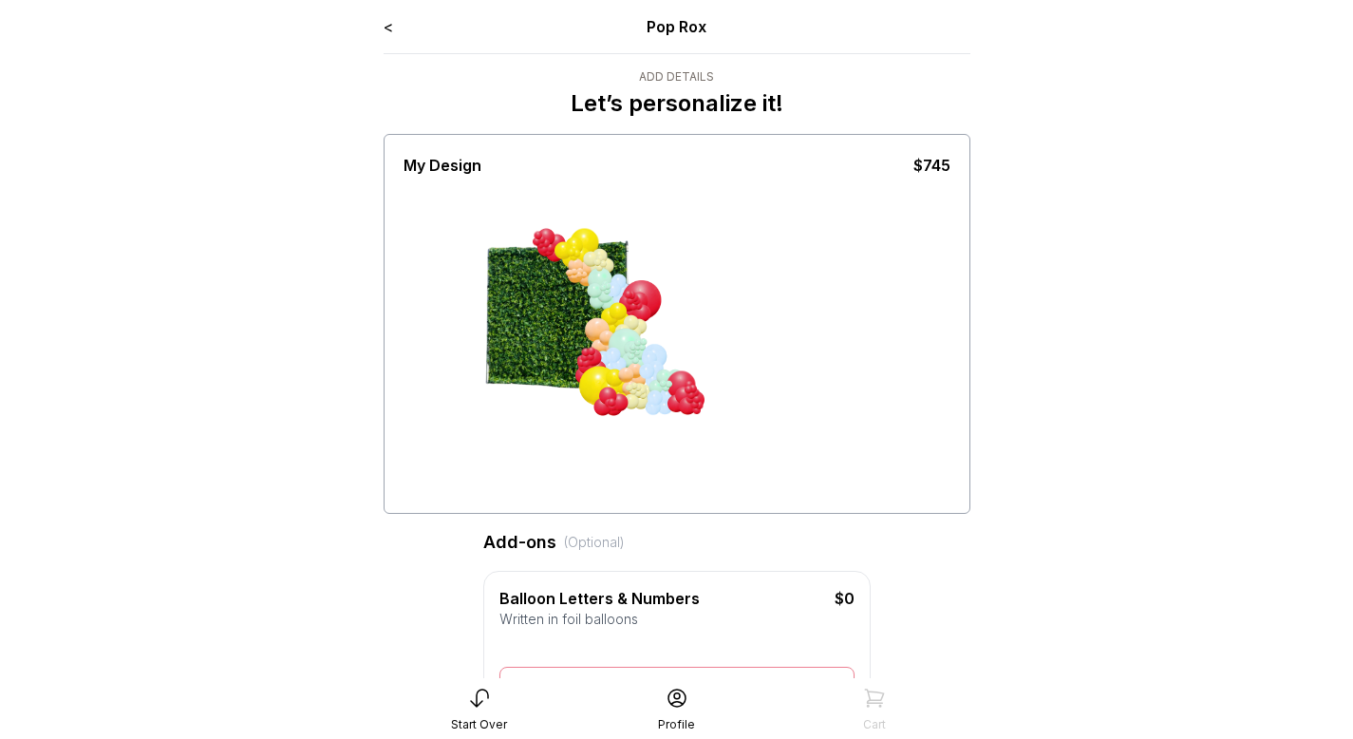
click at [395, 36] on div "< Pop Rox" at bounding box center [677, 26] width 587 height 23
click at [389, 25] on link "<" at bounding box center [388, 26] width 9 height 19
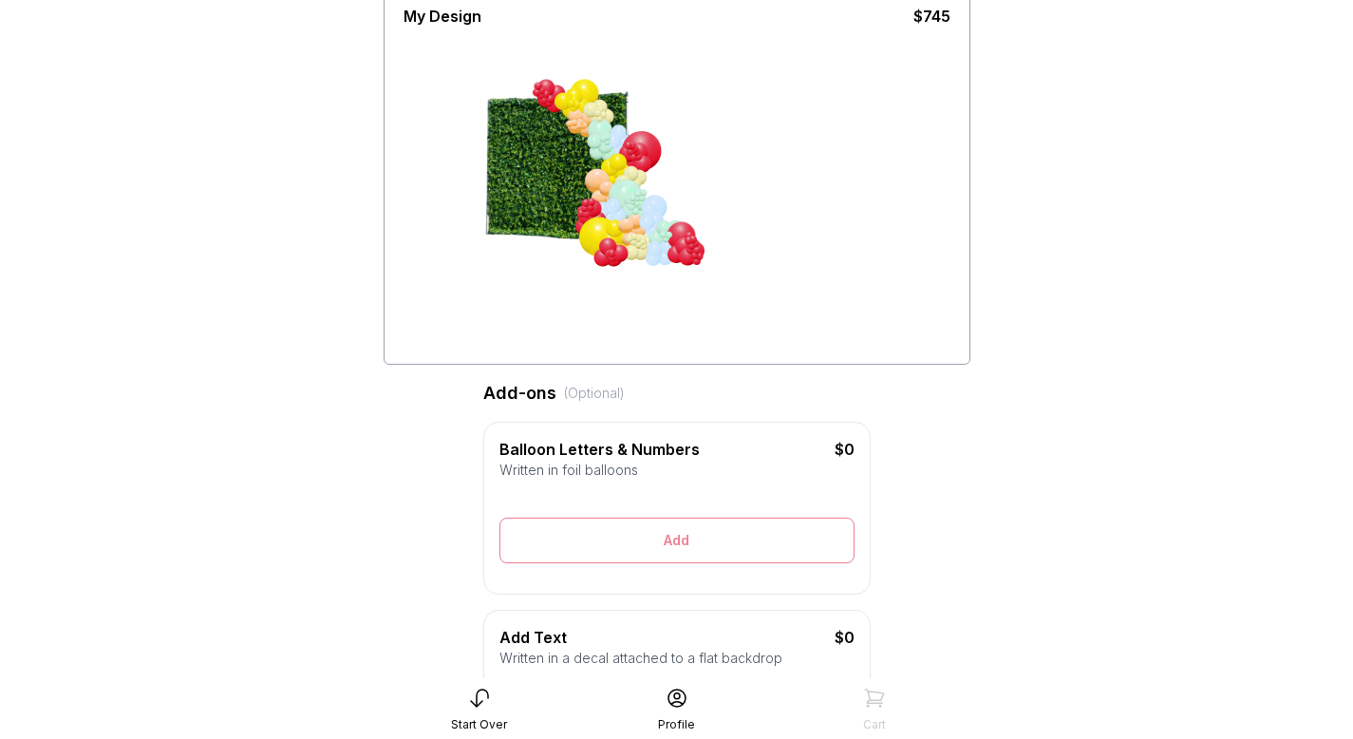
scroll to position [152, 0]
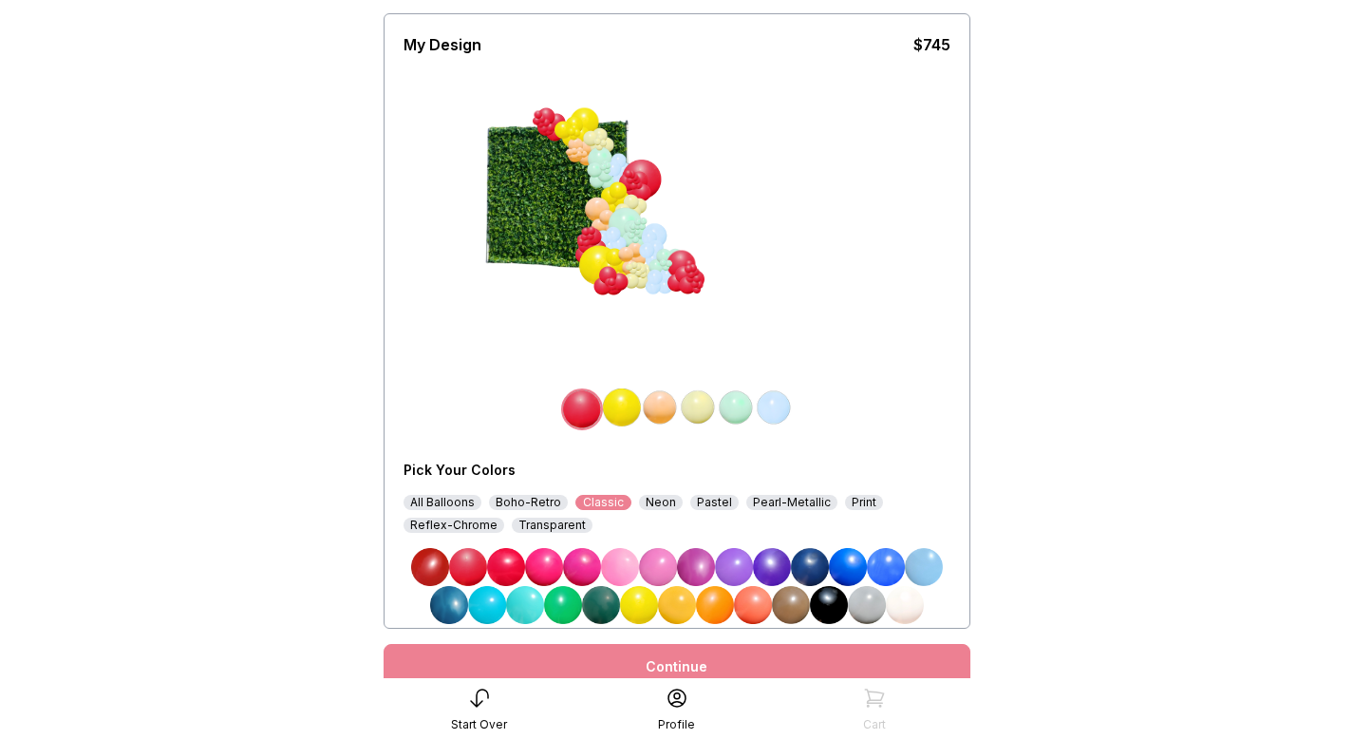
scroll to position [197, 0]
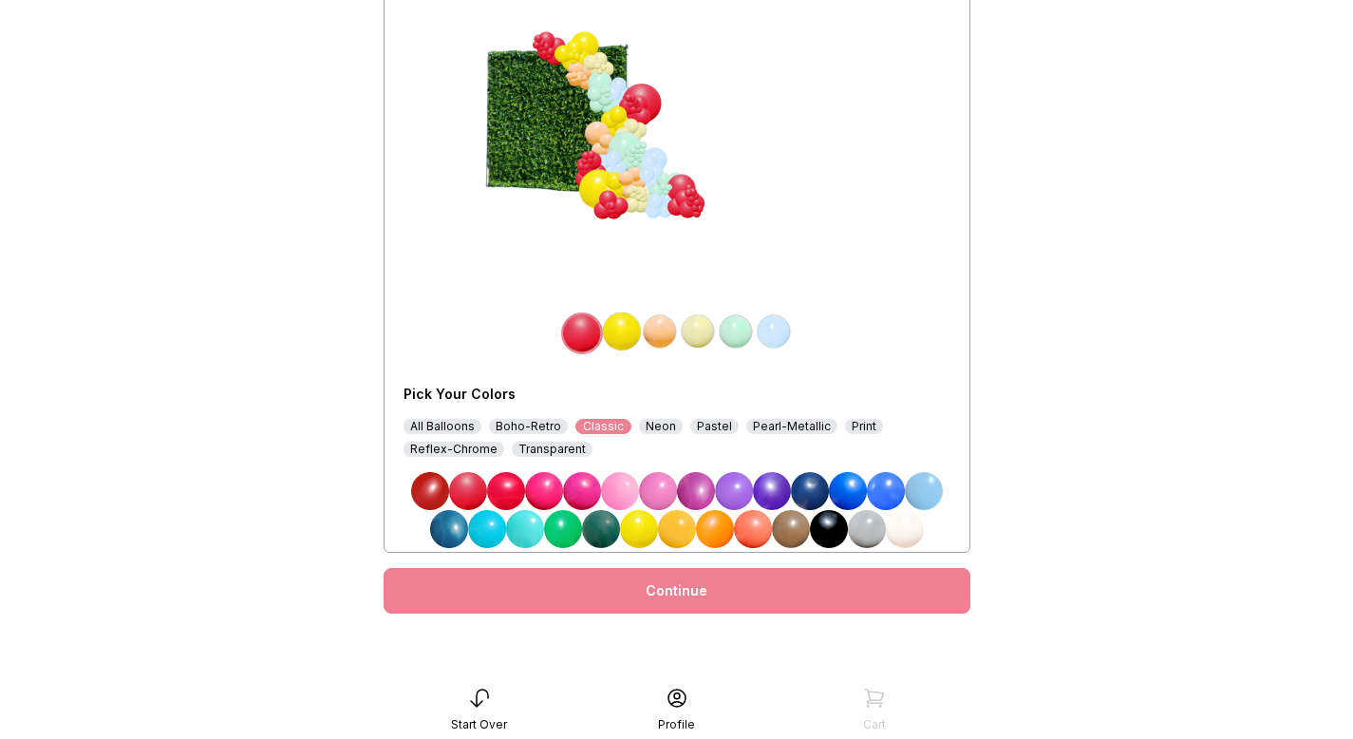
click at [758, 596] on link "Continue" at bounding box center [677, 591] width 587 height 46
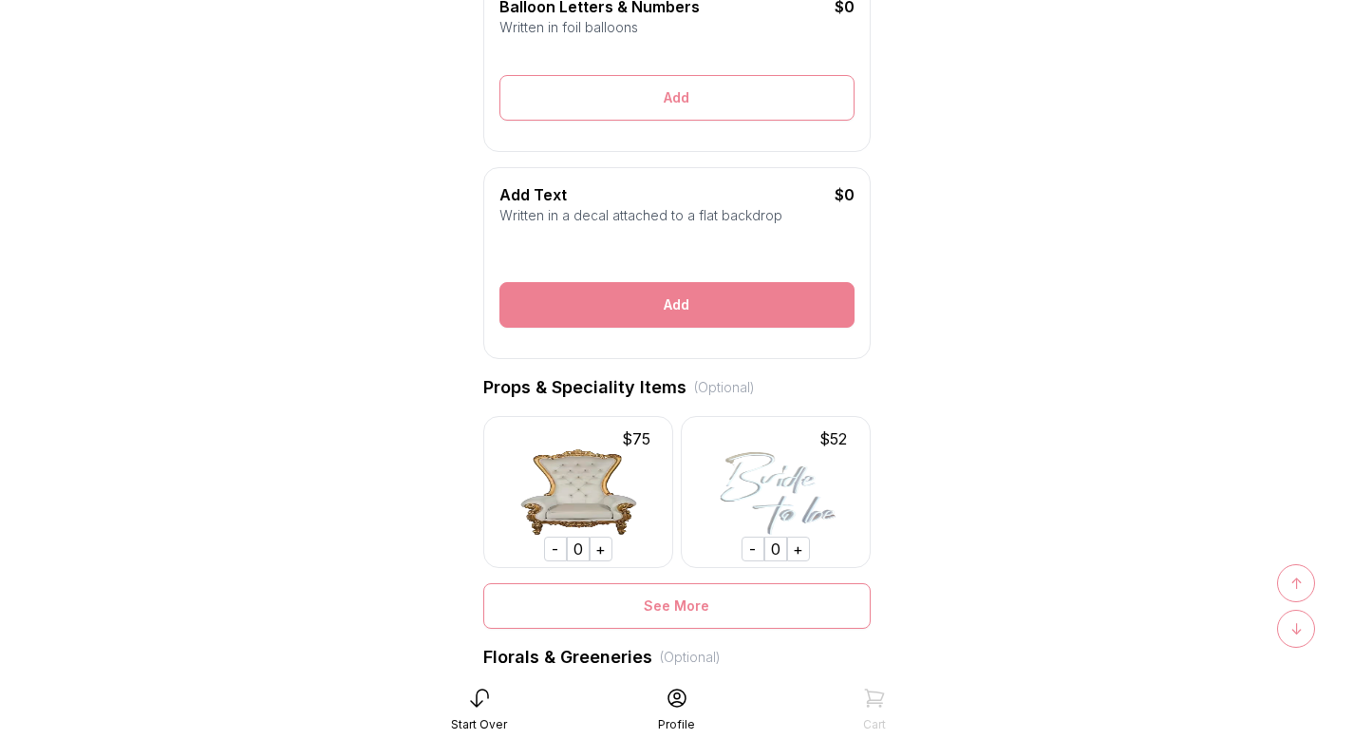
scroll to position [603, 0]
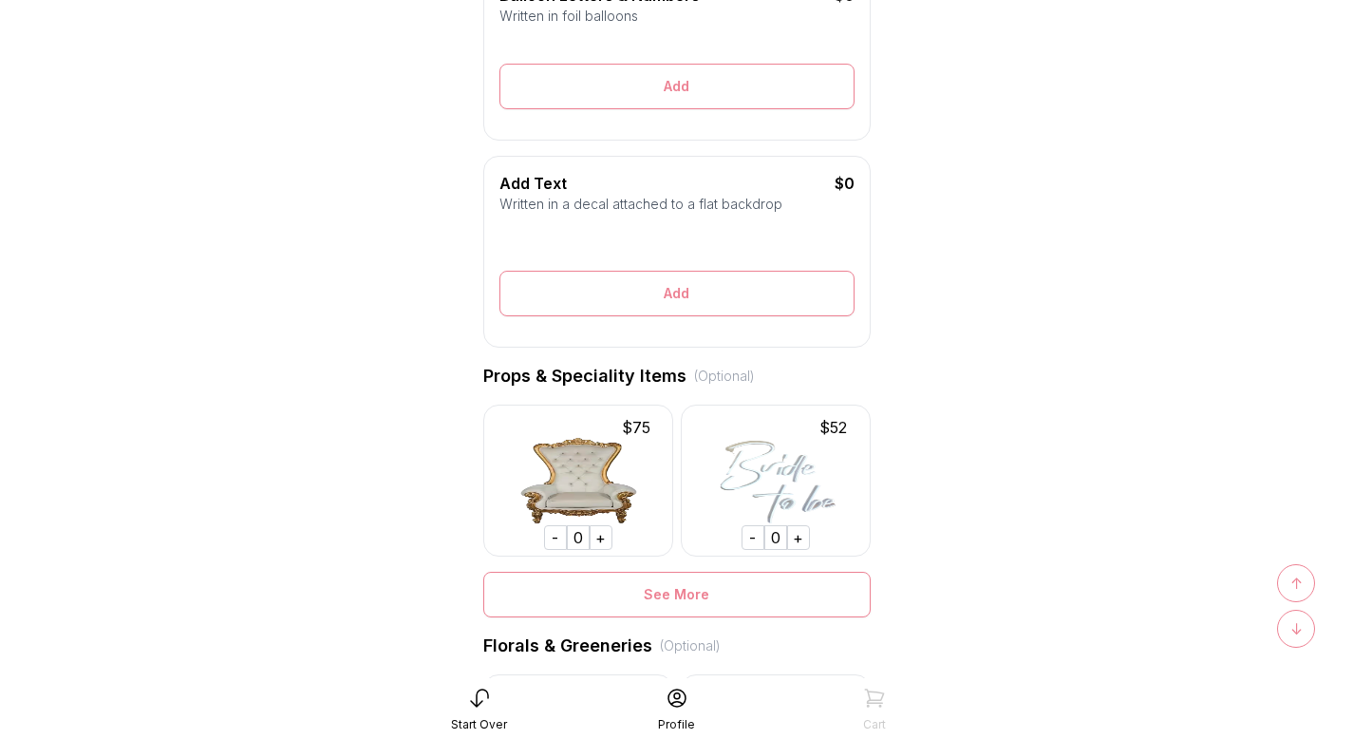
click at [600, 550] on div "+" at bounding box center [601, 537] width 23 height 25
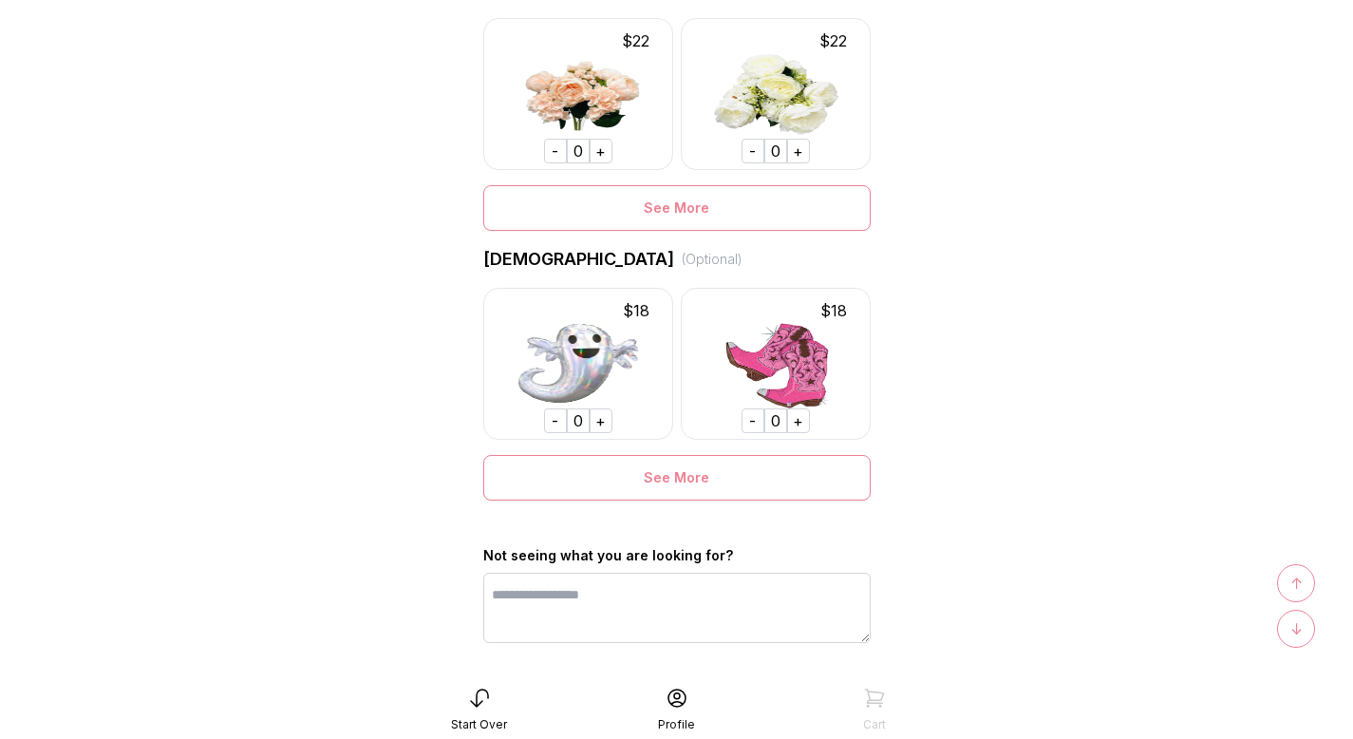
scroll to position [1267, 0]
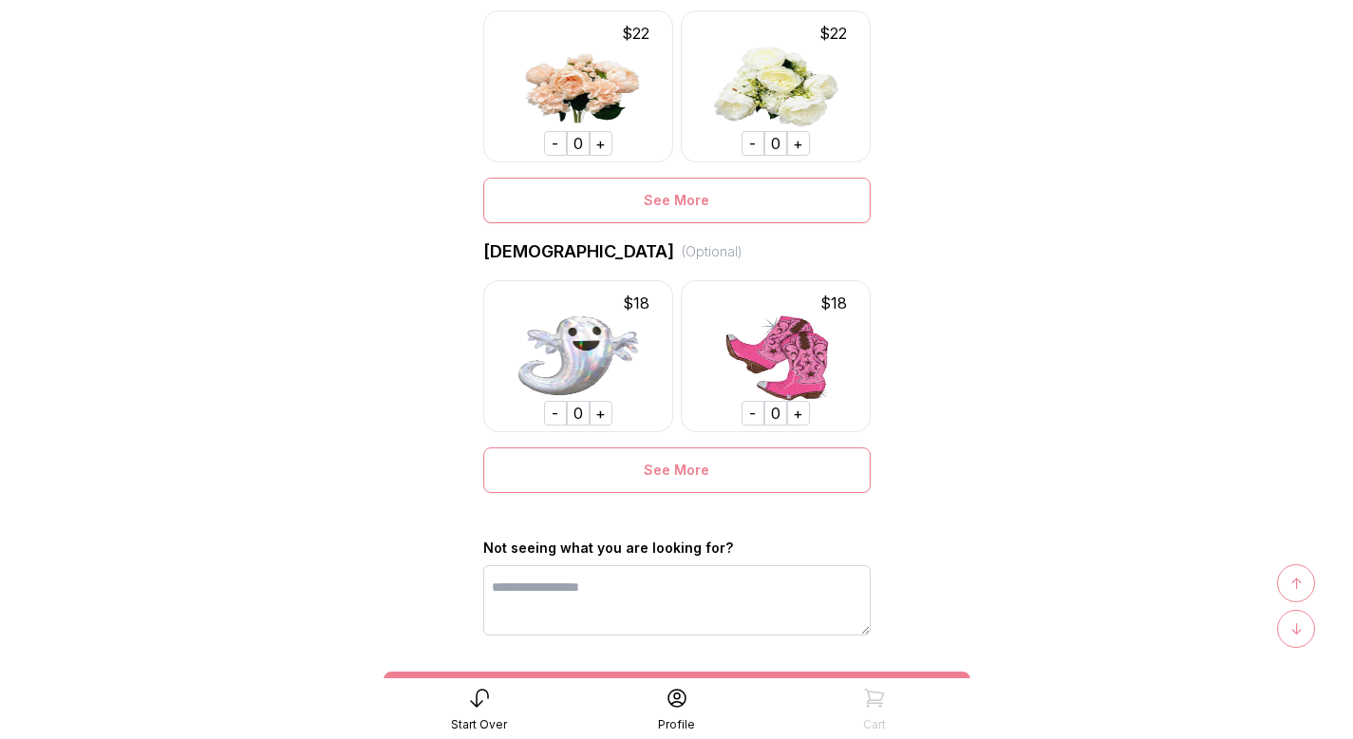
click at [798, 156] on div "+" at bounding box center [798, 143] width 23 height 25
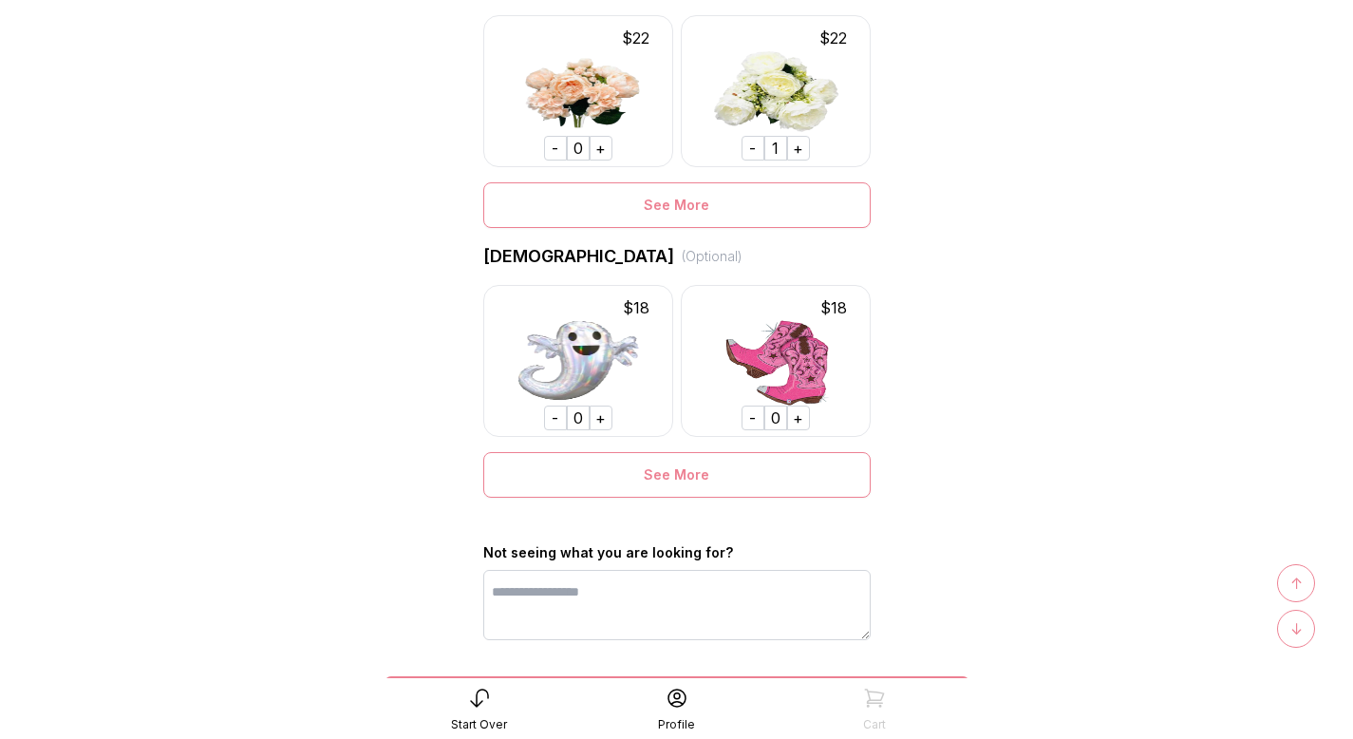
scroll to position [1399, 0]
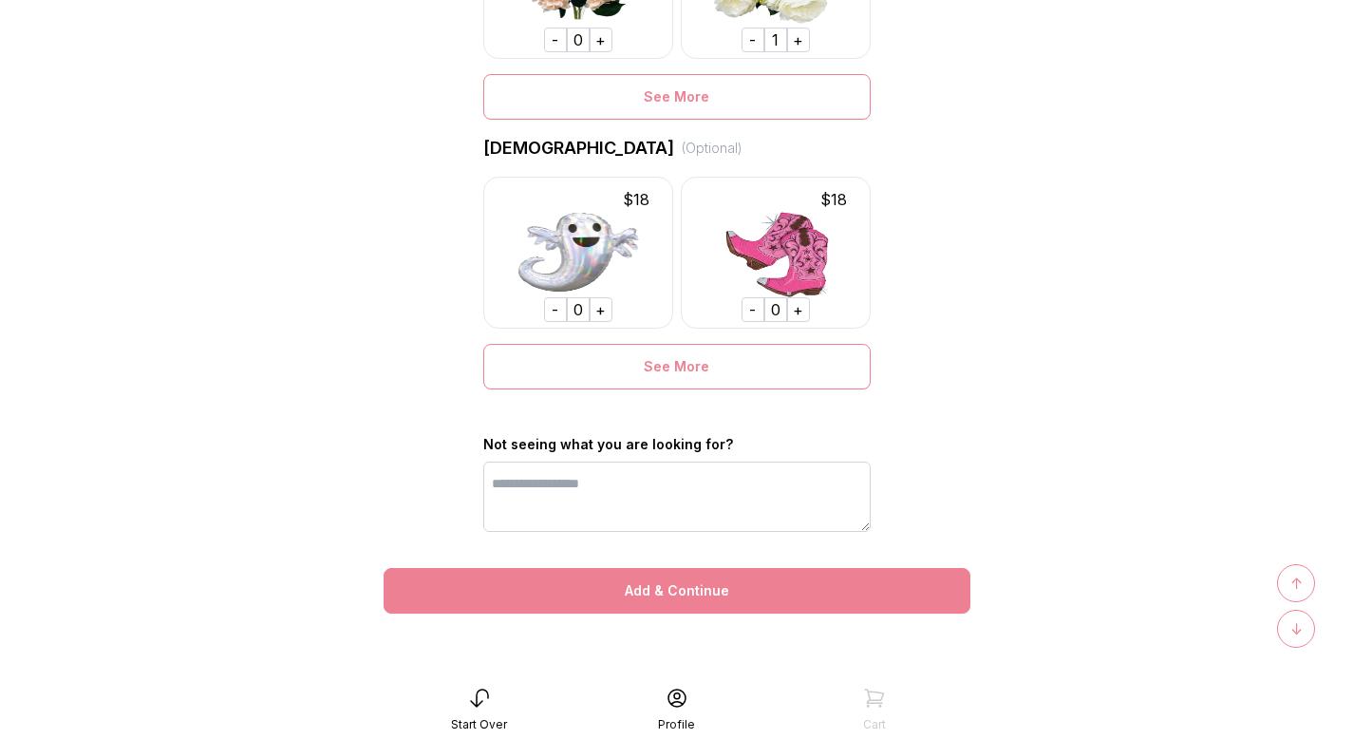
click at [619, 589] on div "Add & Continue" at bounding box center [677, 591] width 587 height 46
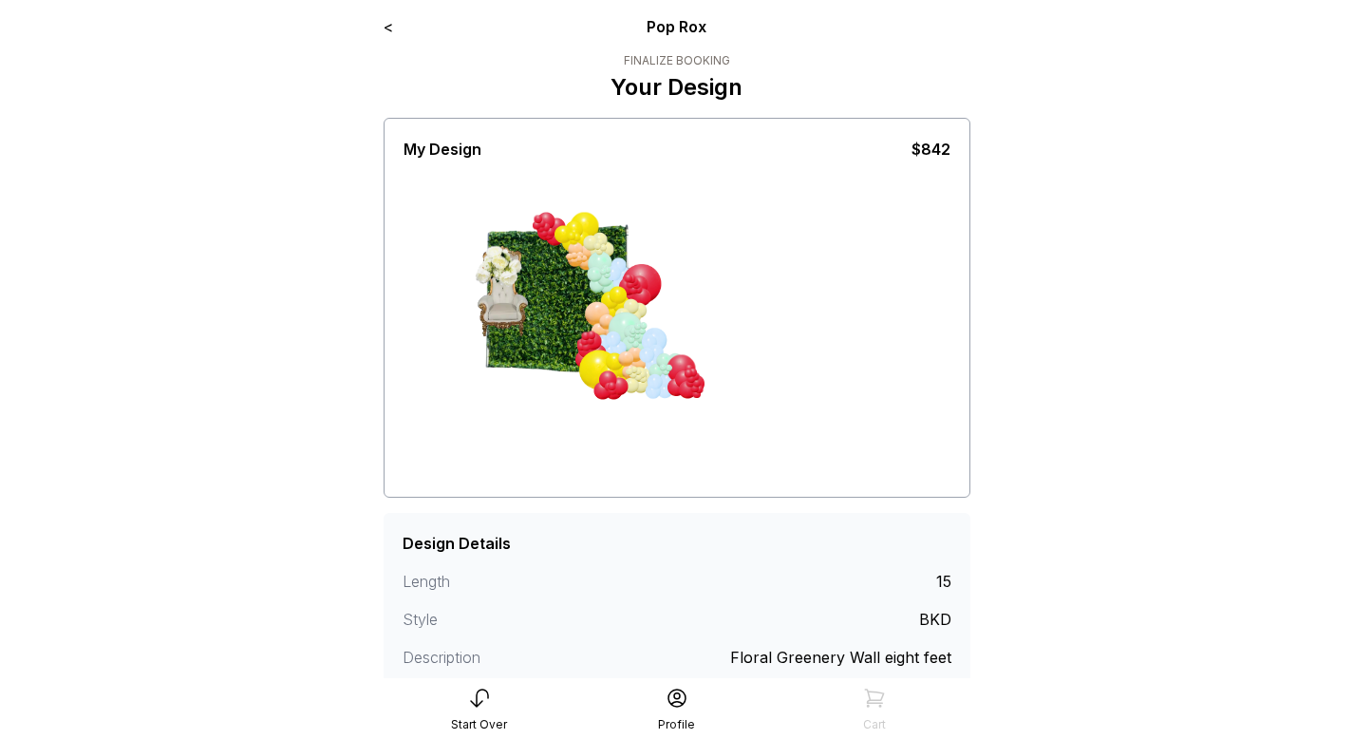
drag, startPoint x: 495, startPoint y: 271, endPoint x: 447, endPoint y: 250, distance: 51.9
click at [447, 250] on div "My Design $842 screenshot clear" at bounding box center [677, 315] width 547 height 355
